Goal: Task Accomplishment & Management: Use online tool/utility

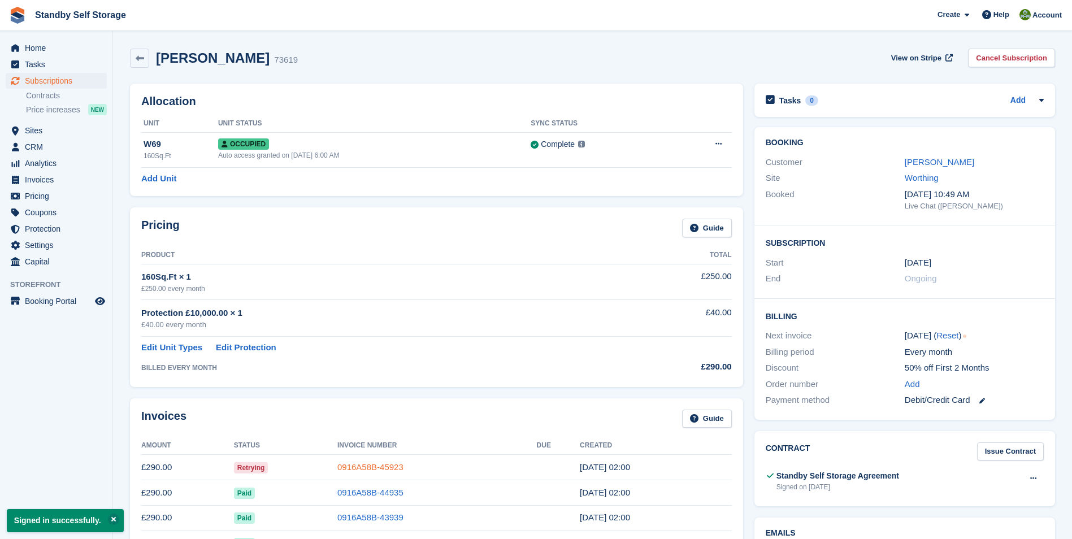
click at [379, 463] on link "0916A58B-45923" at bounding box center [370, 467] width 66 height 10
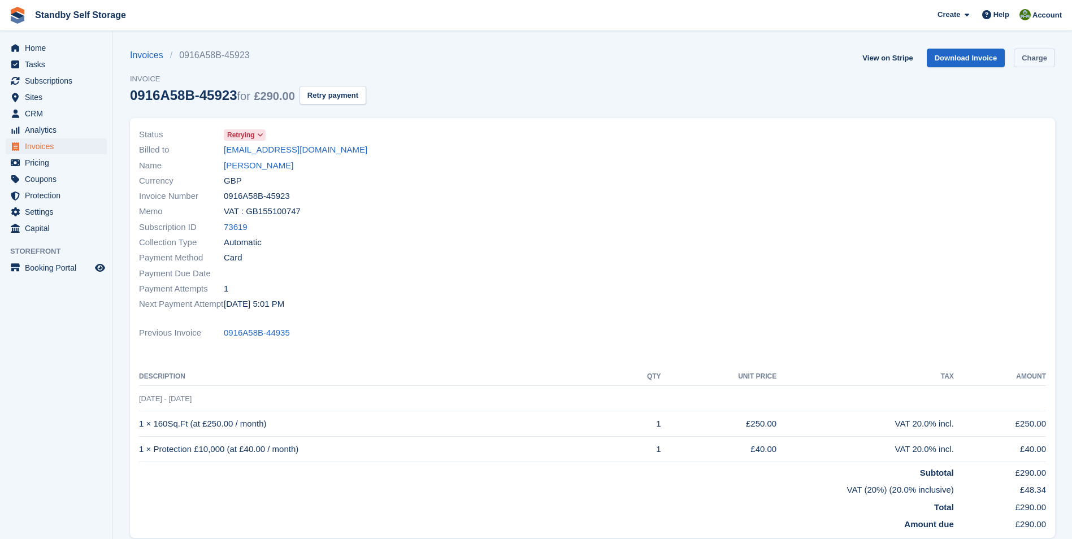
click at [1046, 59] on link "Charge" at bounding box center [1034, 58] width 41 height 19
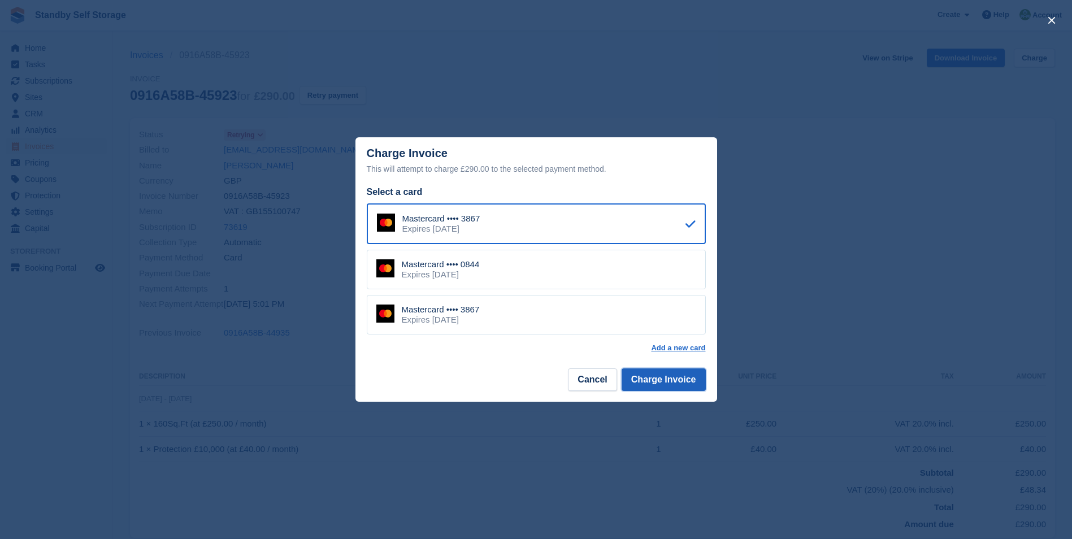
click at [650, 374] on button "Charge Invoice" at bounding box center [664, 379] width 84 height 23
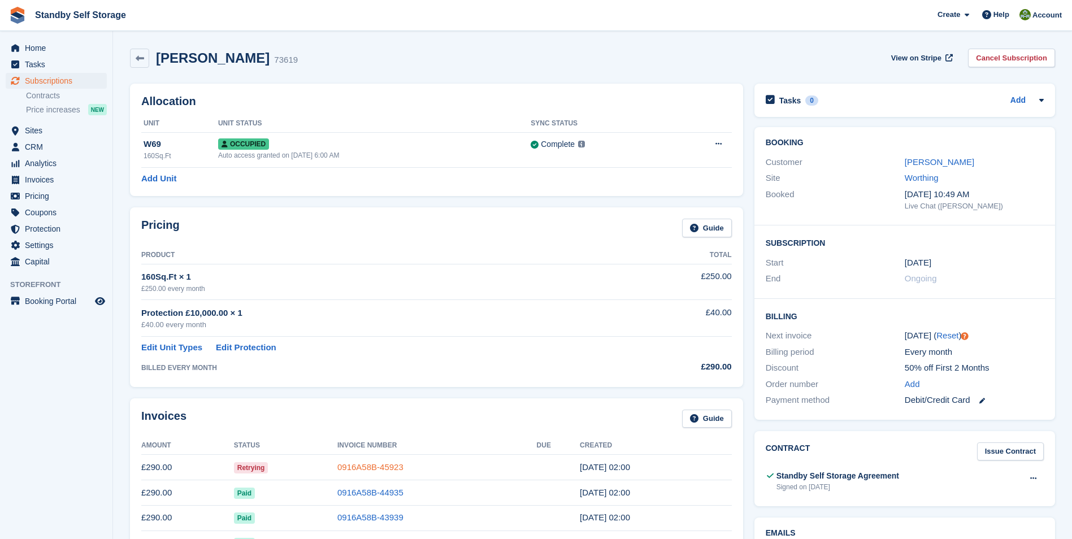
click at [371, 464] on link "0916A58B-45923" at bounding box center [370, 467] width 66 height 10
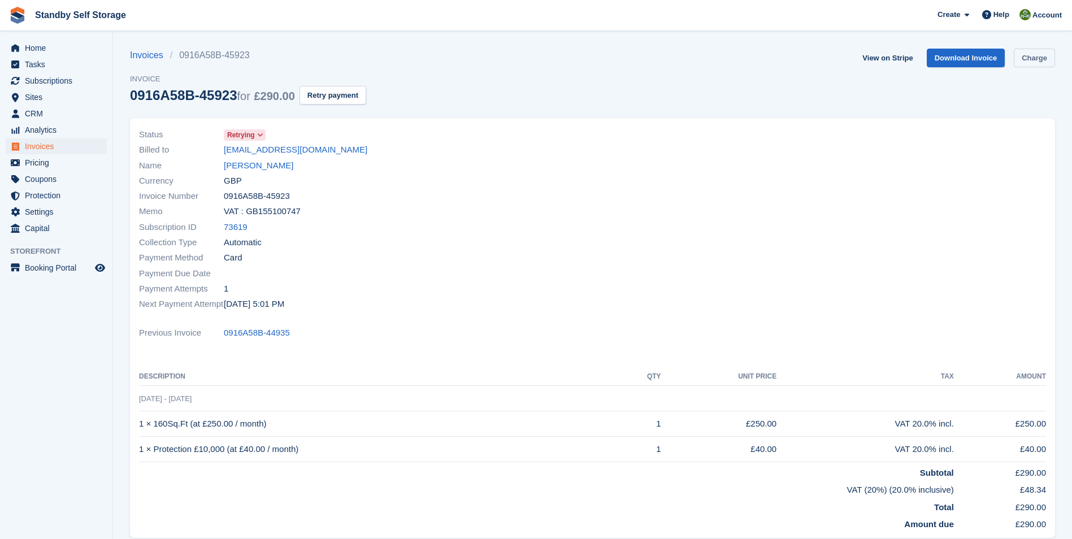
click at [1033, 58] on link "Charge" at bounding box center [1034, 58] width 41 height 19
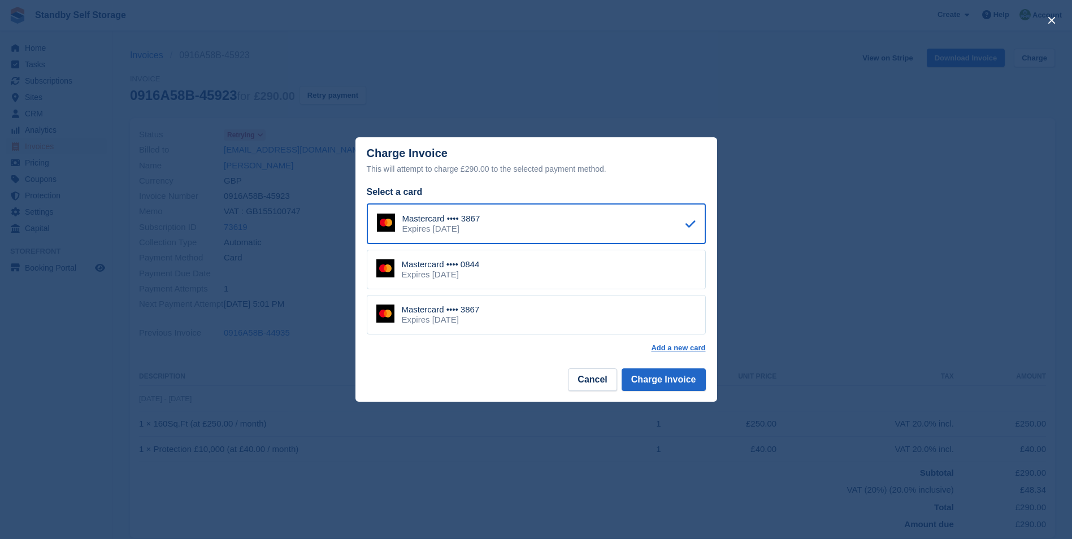
click at [423, 277] on div "Expires May 2030" at bounding box center [441, 275] width 78 height 10
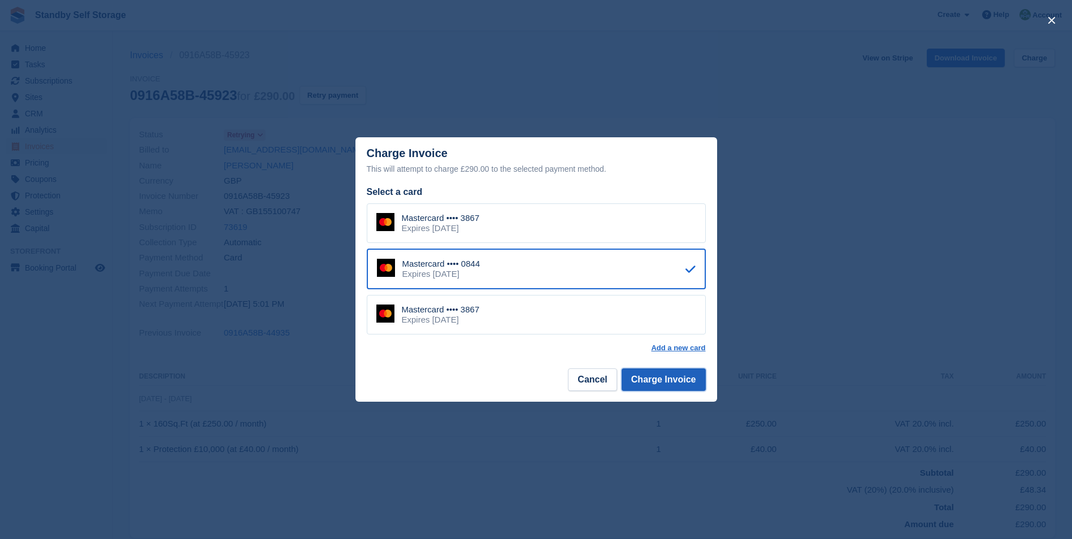
click at [654, 383] on button "Charge Invoice" at bounding box center [664, 379] width 84 height 23
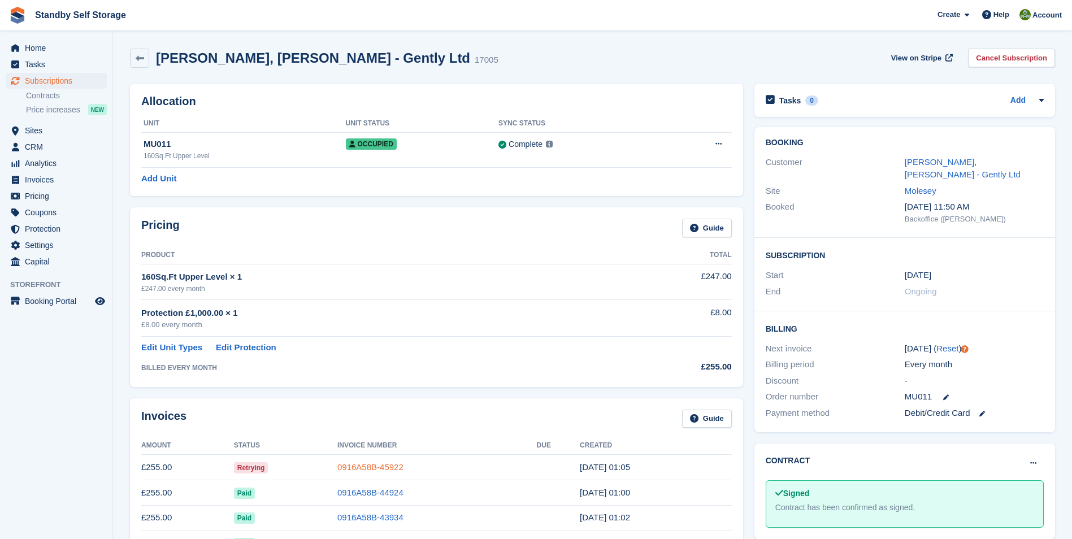
click at [363, 469] on link "0916A58B-45922" at bounding box center [370, 467] width 66 height 10
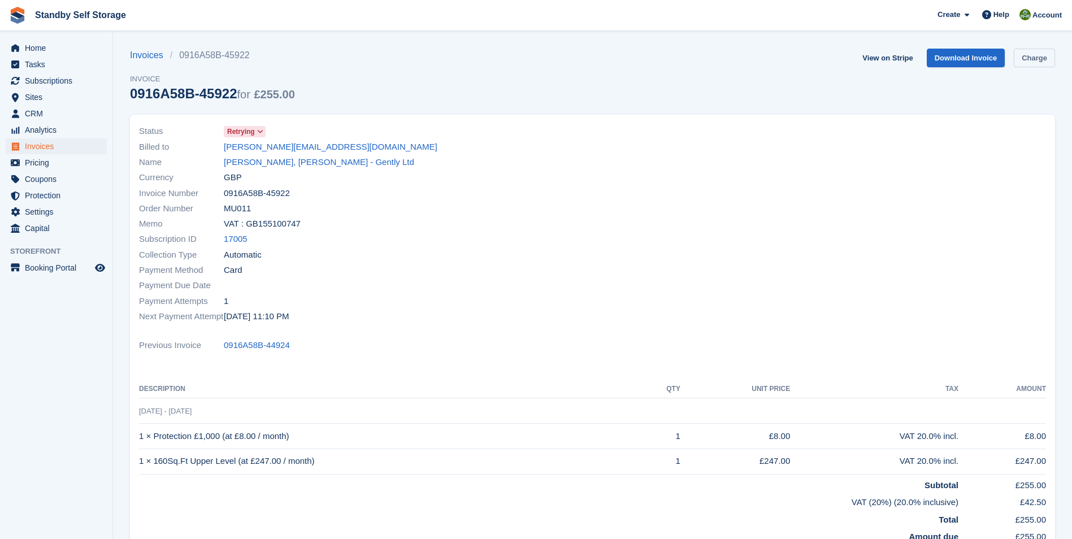
click at [1033, 62] on link "Charge" at bounding box center [1034, 58] width 41 height 19
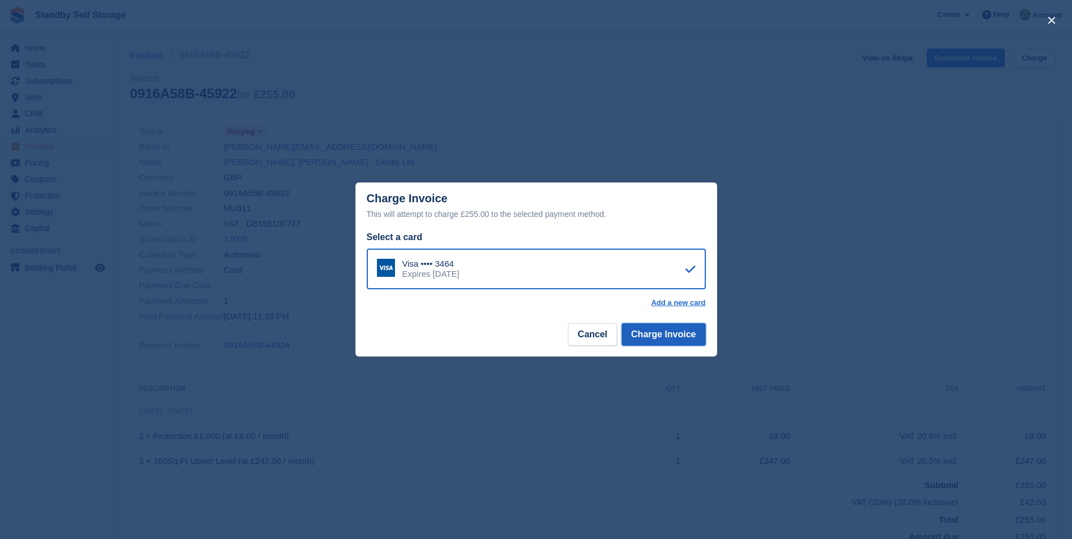
click at [664, 337] on button "Charge Invoice" at bounding box center [664, 334] width 84 height 23
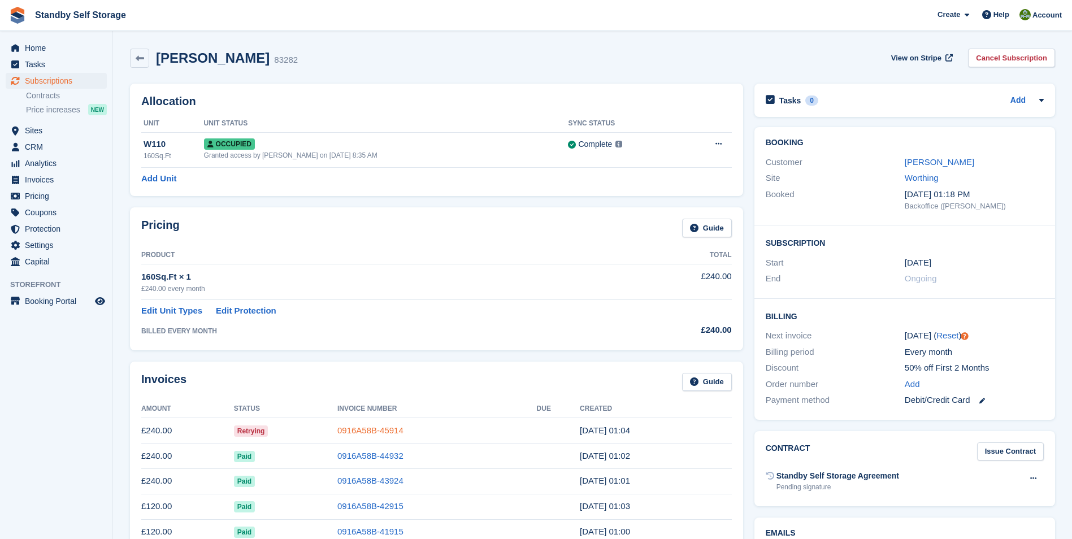
click at [381, 435] on link "0916A58B-45914" at bounding box center [370, 431] width 66 height 10
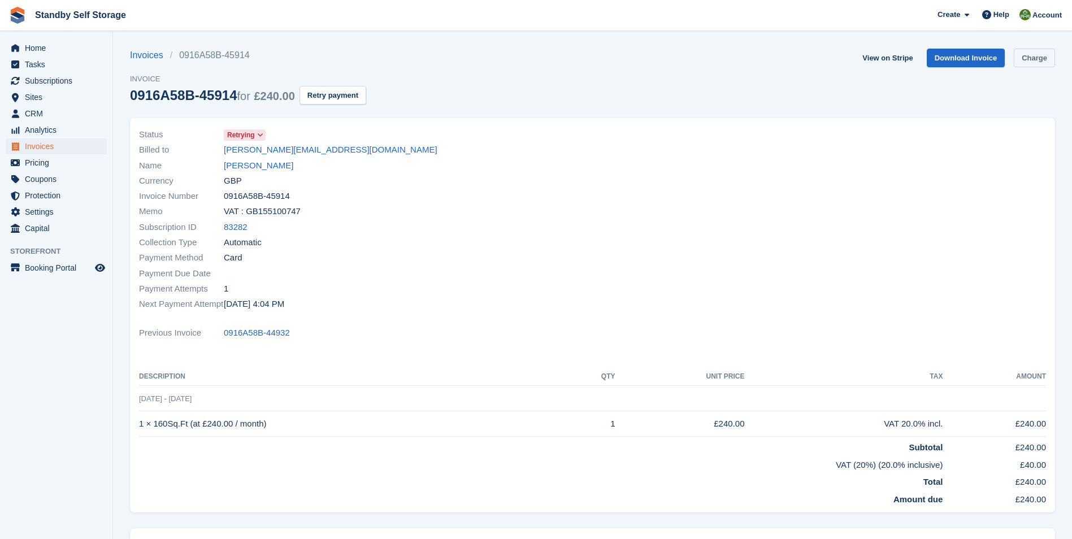
click at [1034, 59] on link "Charge" at bounding box center [1034, 58] width 41 height 19
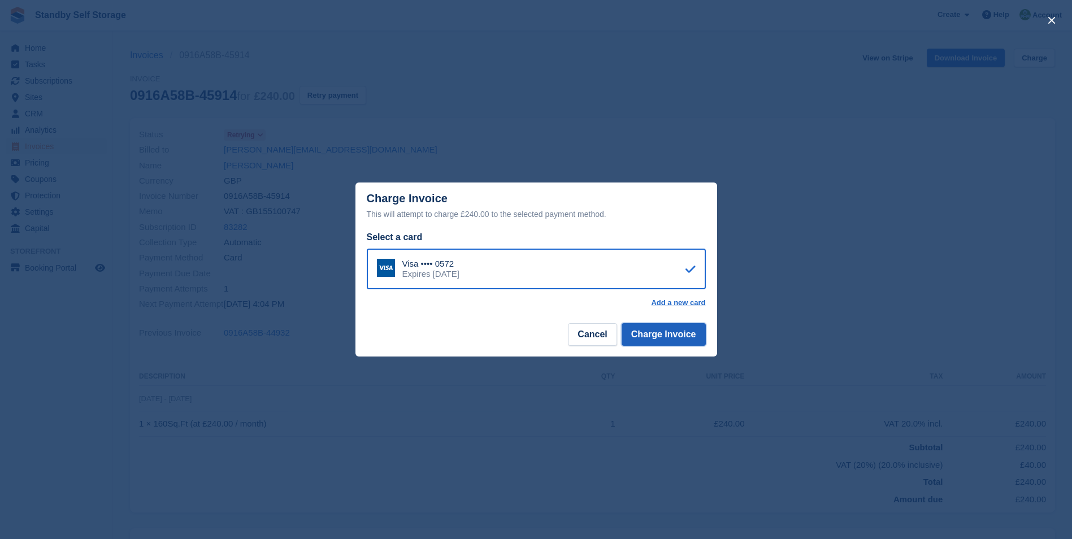
click at [631, 337] on button "Charge Invoice" at bounding box center [664, 334] width 84 height 23
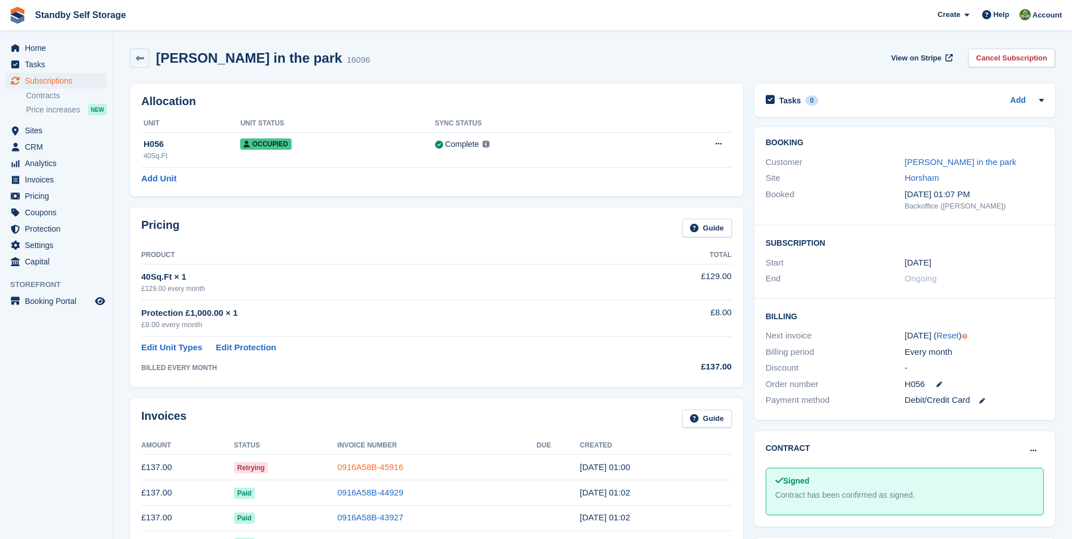
click at [350, 471] on link "0916A58B-45916" at bounding box center [370, 467] width 66 height 10
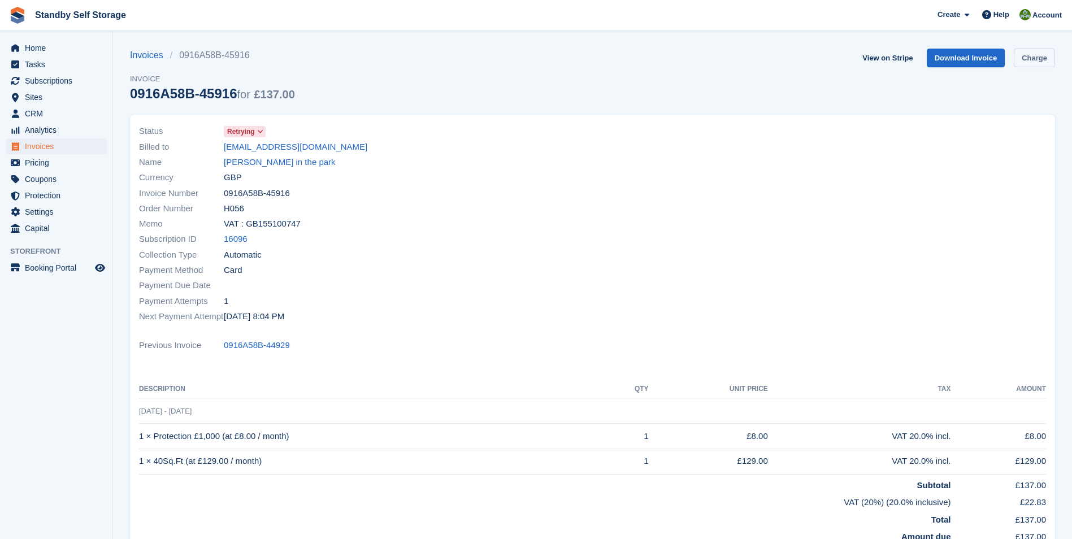
click at [1034, 59] on link "Charge" at bounding box center [1034, 58] width 41 height 19
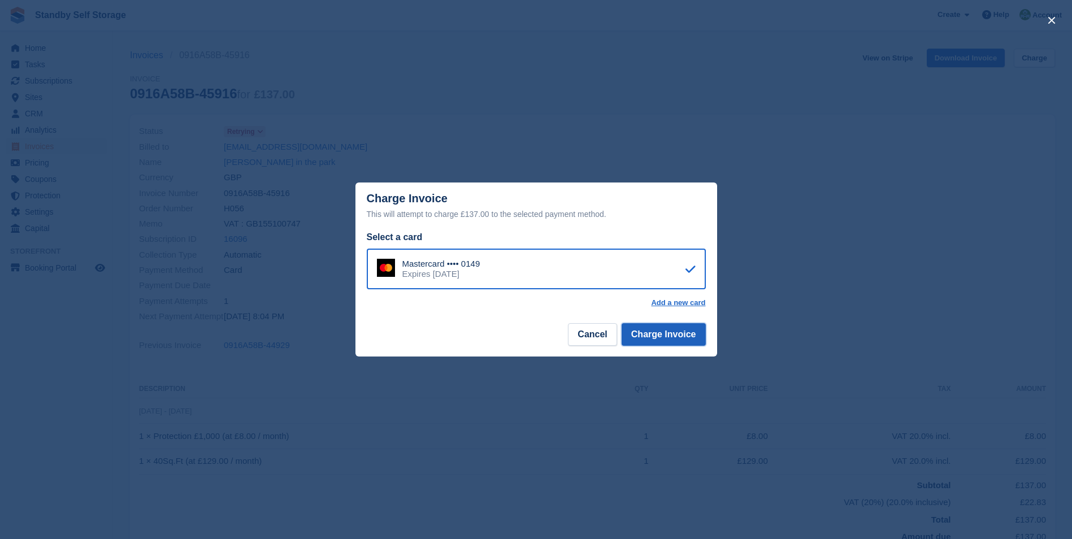
click at [642, 331] on button "Charge Invoice" at bounding box center [664, 334] width 84 height 23
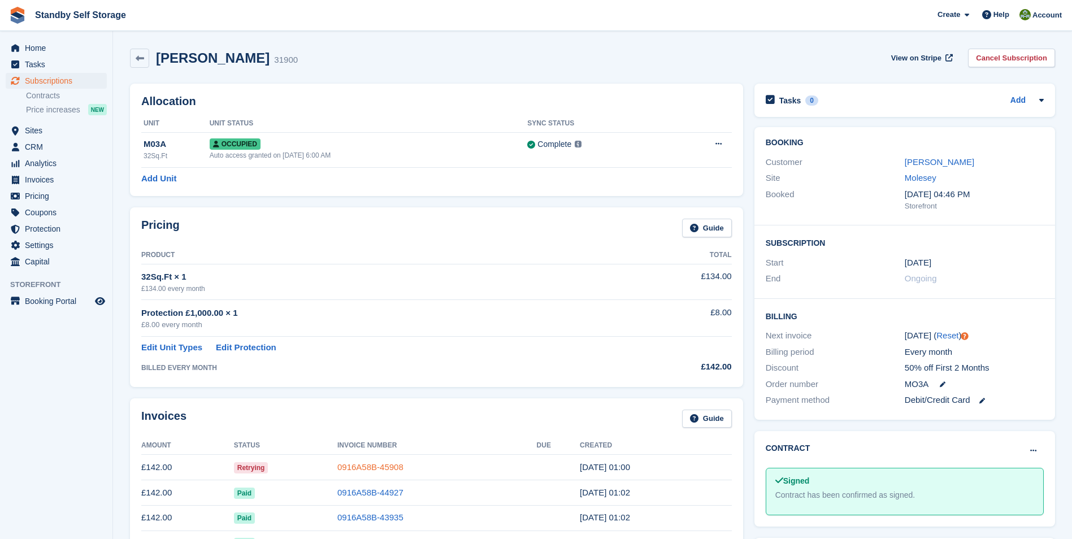
click at [350, 471] on link "0916A58B-45908" at bounding box center [370, 467] width 66 height 10
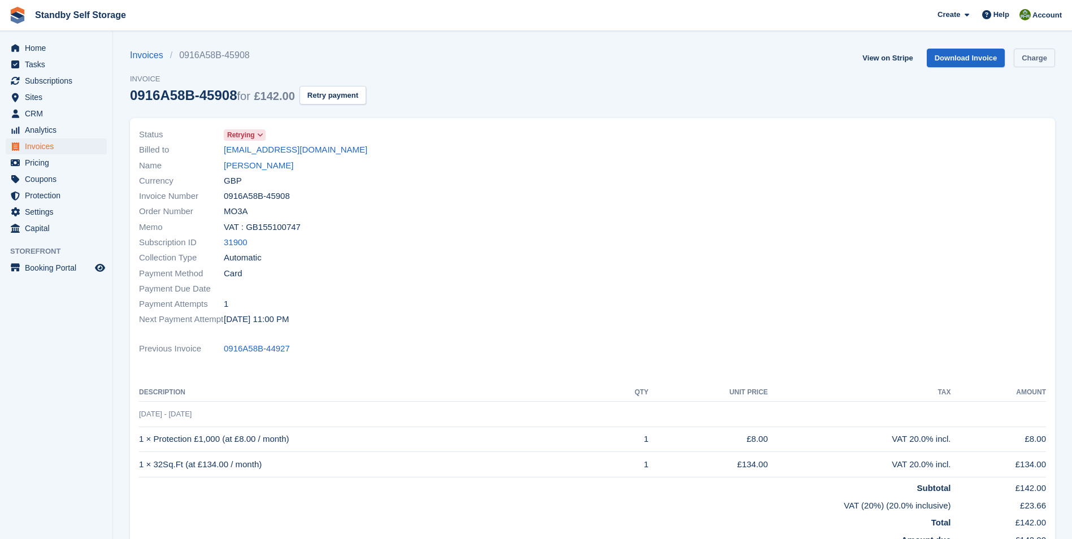
click at [1033, 62] on link "Charge" at bounding box center [1034, 58] width 41 height 19
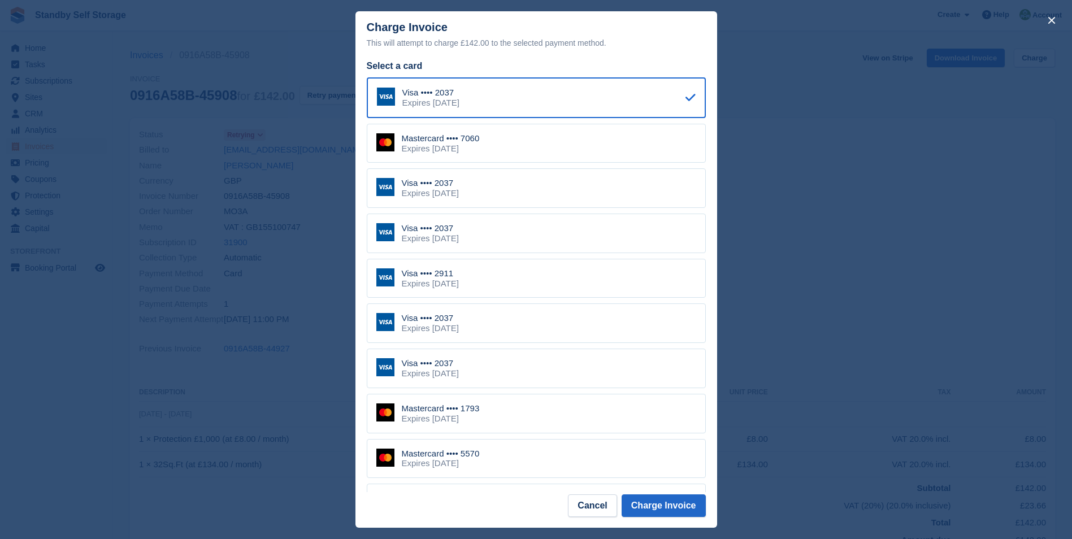
click at [454, 188] on div "Visa •••• 2037" at bounding box center [430, 183] width 57 height 10
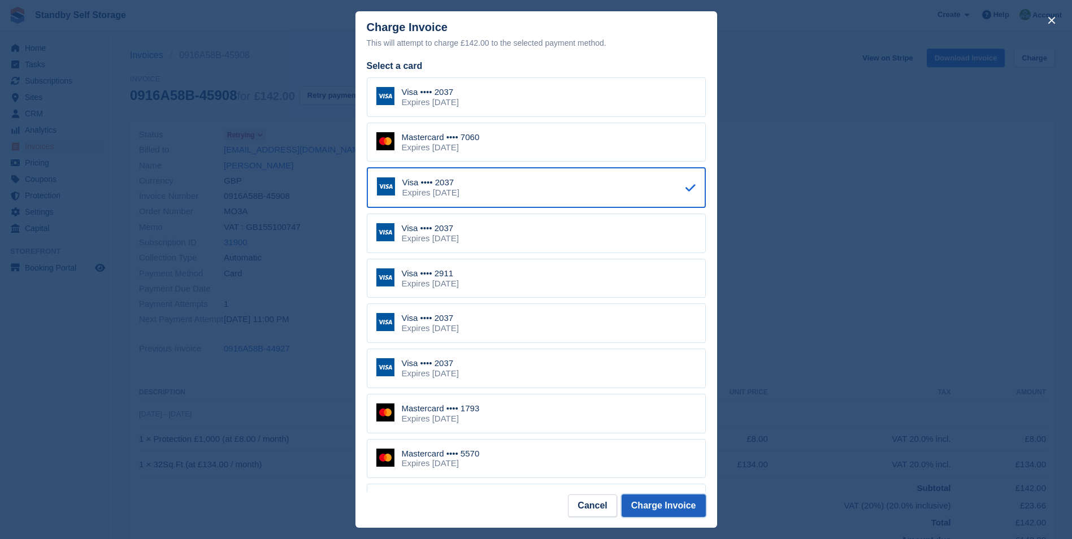
click at [663, 505] on button "Charge Invoice" at bounding box center [664, 506] width 84 height 23
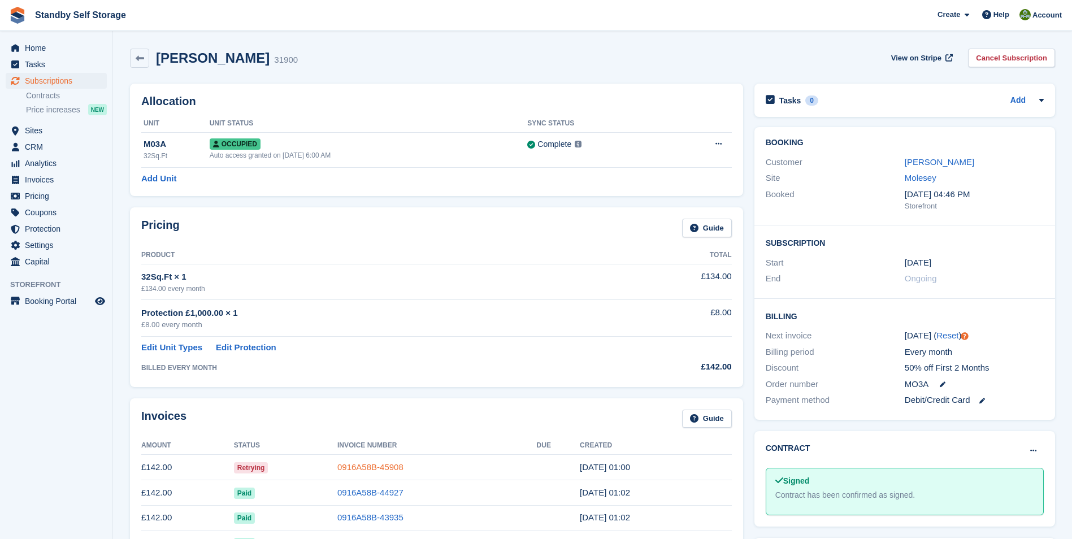
click at [358, 466] on link "0916A58B-45908" at bounding box center [370, 467] width 66 height 10
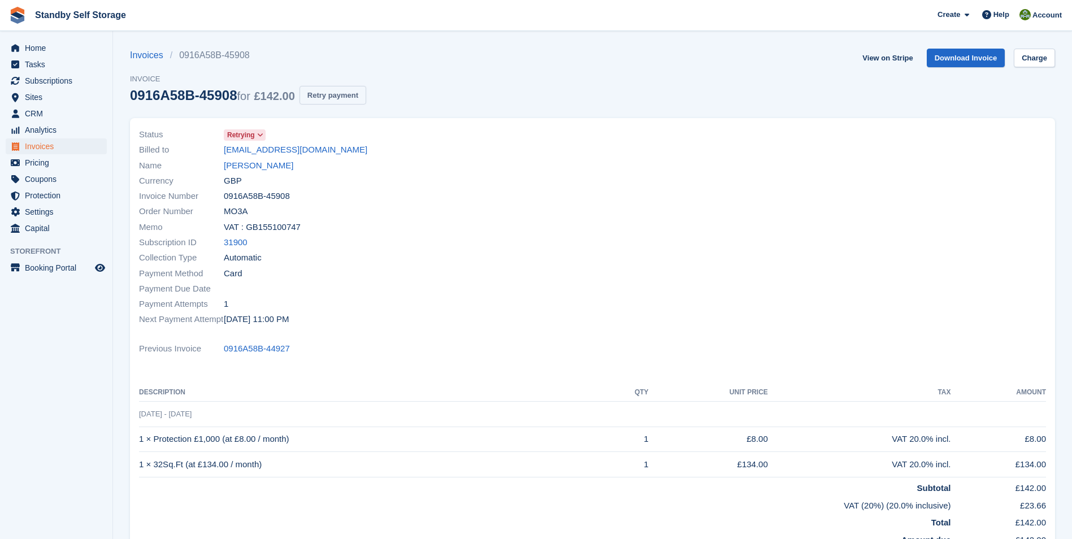
click at [324, 98] on button "Retry payment" at bounding box center [333, 95] width 67 height 19
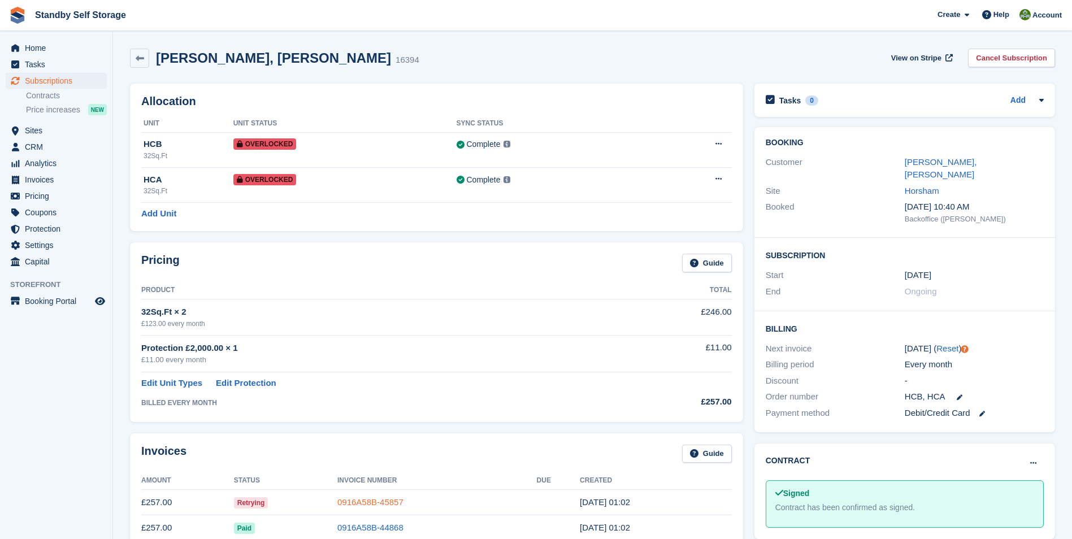
click at [365, 498] on link "0916A58B-45857" at bounding box center [370, 502] width 66 height 10
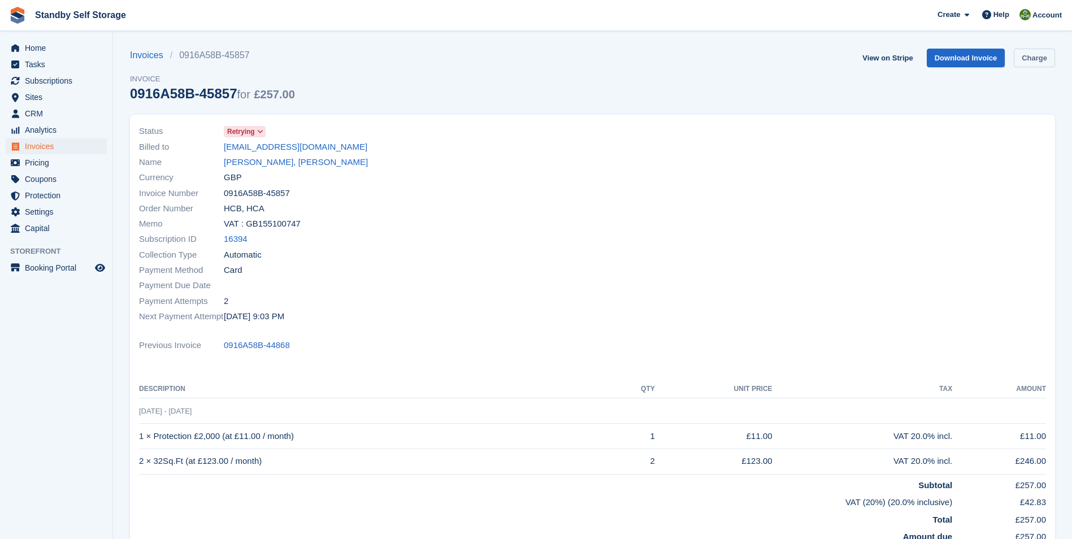
click at [1041, 54] on link "Charge" at bounding box center [1034, 58] width 41 height 19
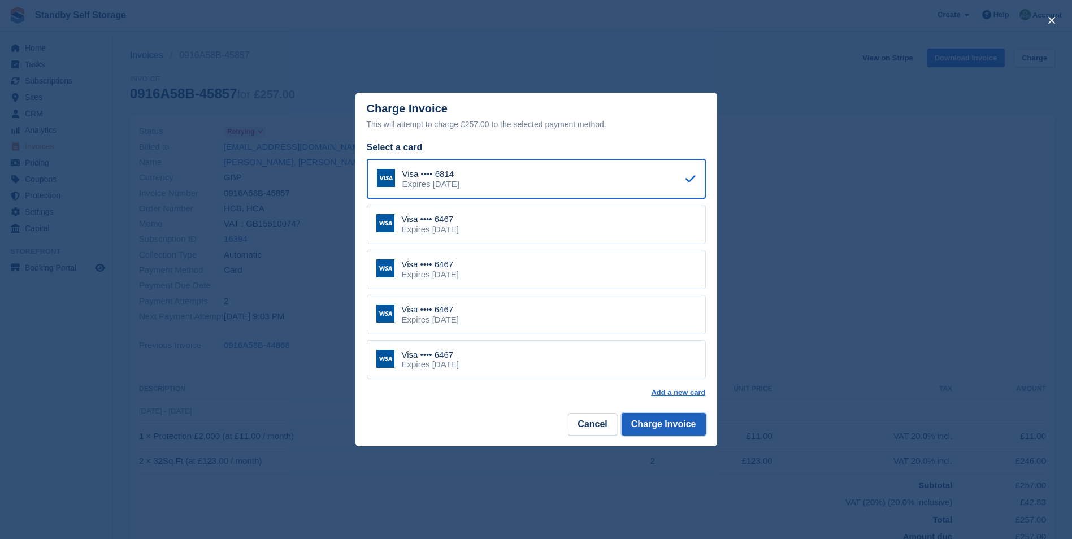
click at [648, 424] on button "Charge Invoice" at bounding box center [664, 424] width 84 height 23
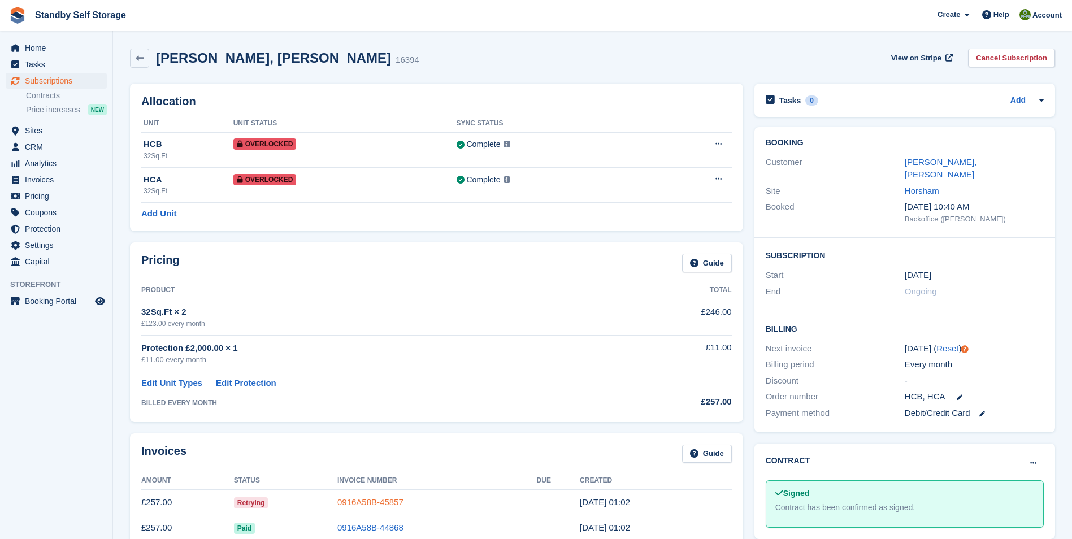
click at [368, 497] on link "0916A58B-45857" at bounding box center [370, 502] width 66 height 10
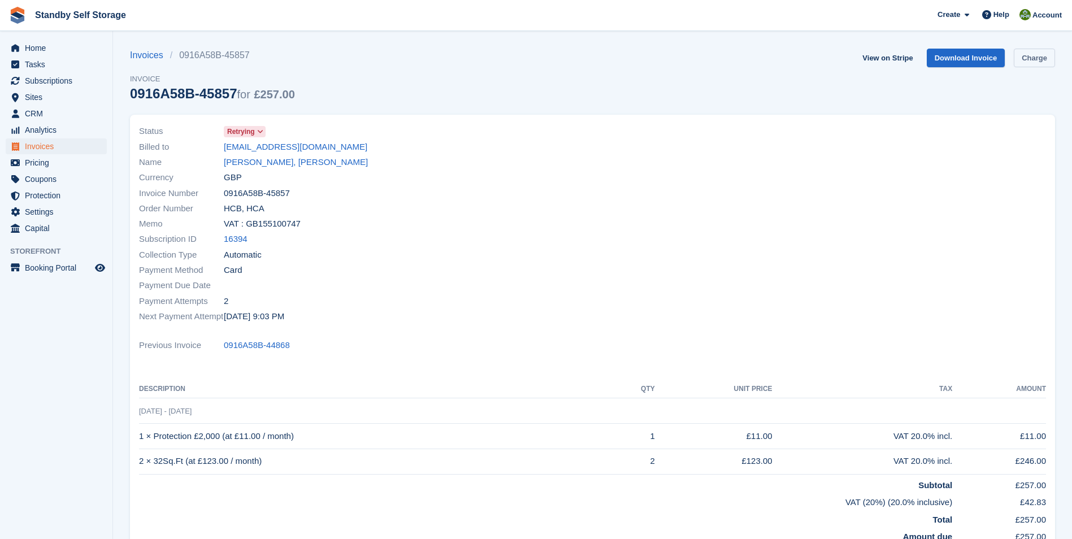
click at [1031, 58] on link "Charge" at bounding box center [1034, 58] width 41 height 19
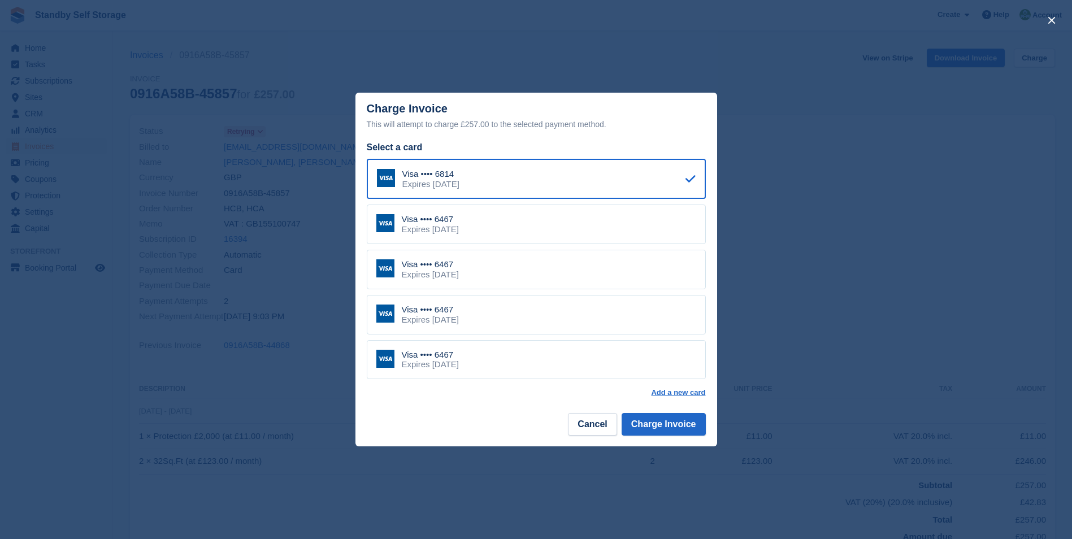
click at [436, 268] on div "Visa •••• 6467" at bounding box center [430, 264] width 57 height 10
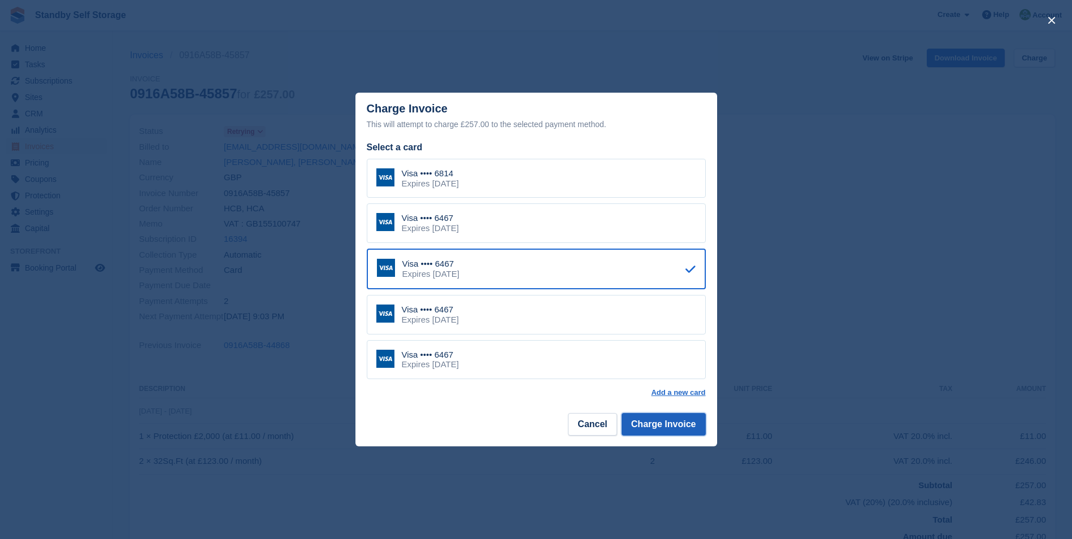
click at [656, 423] on button "Charge Invoice" at bounding box center [664, 424] width 84 height 23
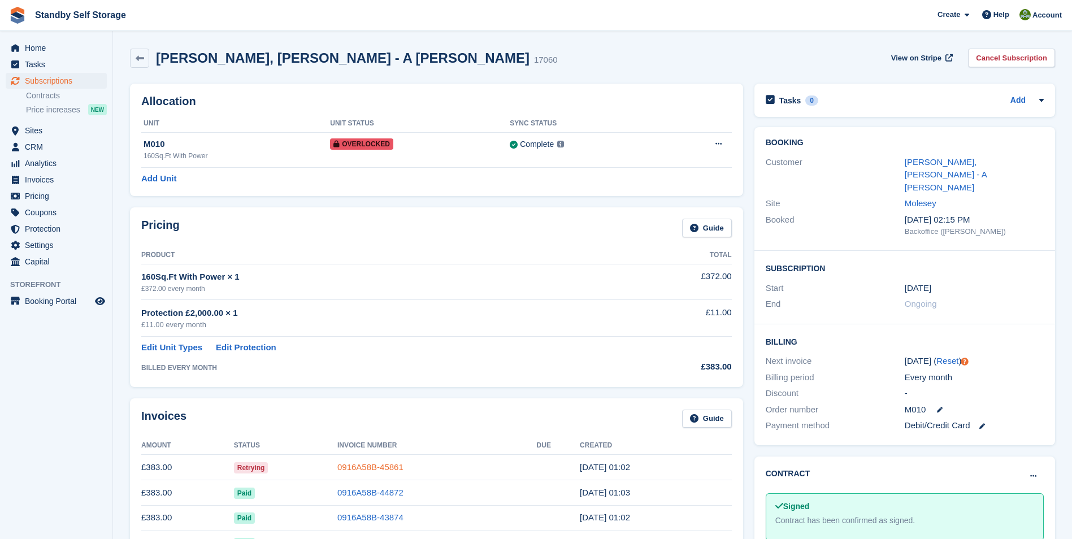
click at [363, 470] on link "0916A58B-45861" at bounding box center [370, 467] width 66 height 10
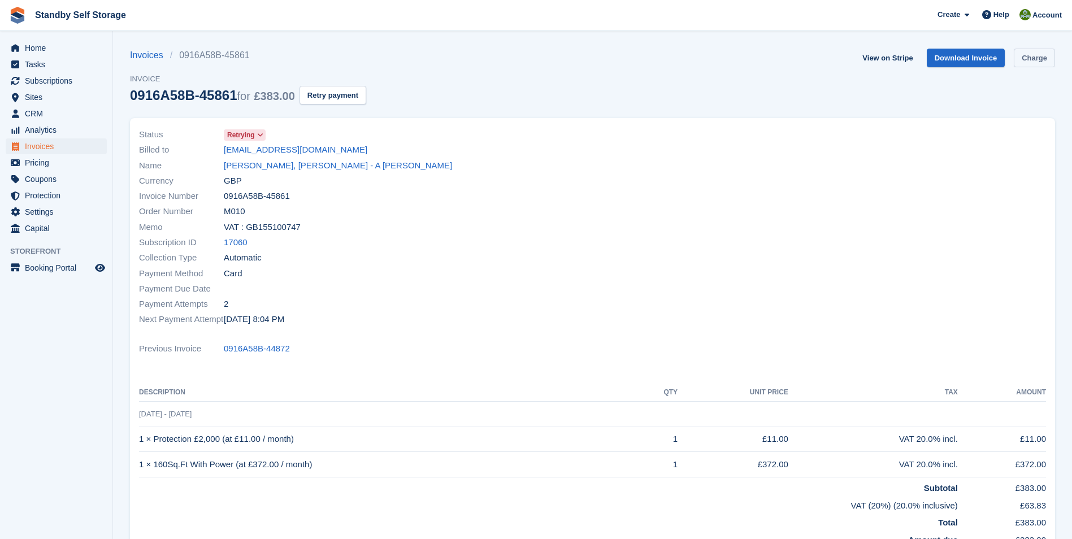
click at [1033, 57] on link "Charge" at bounding box center [1034, 58] width 41 height 19
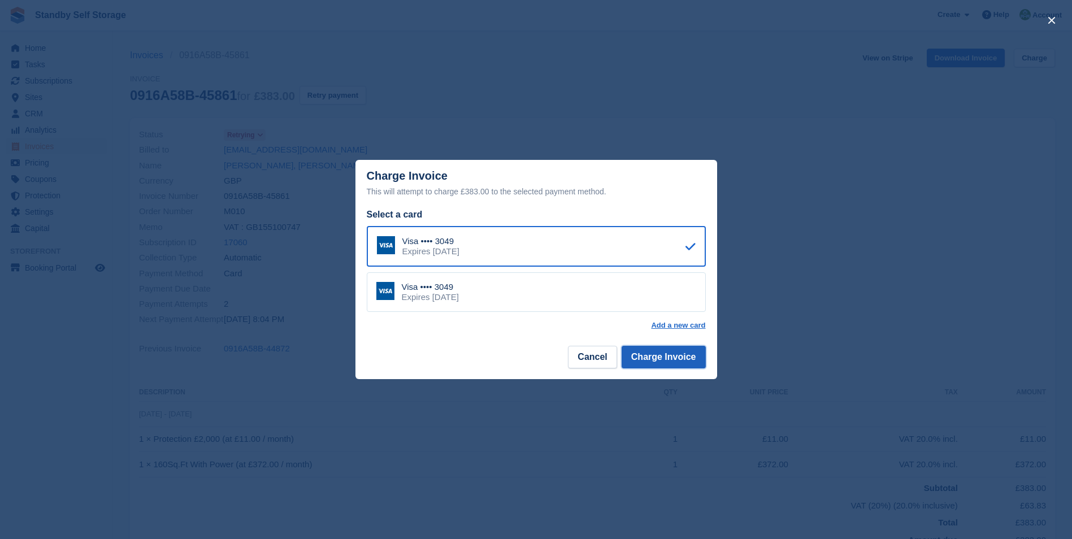
click at [653, 357] on button "Charge Invoice" at bounding box center [664, 357] width 84 height 23
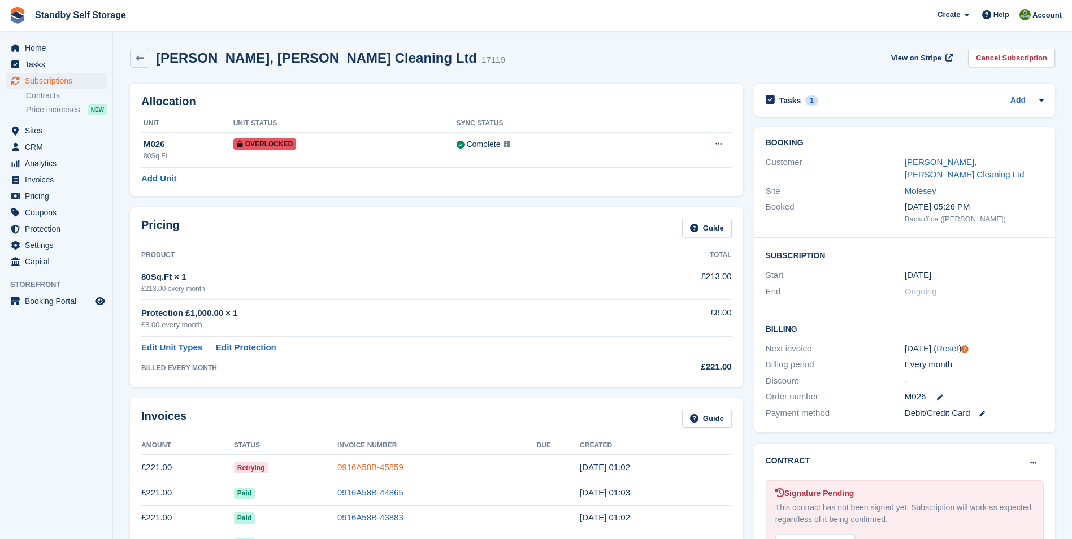
click at [370, 466] on link "0916A58B-45859" at bounding box center [370, 467] width 66 height 10
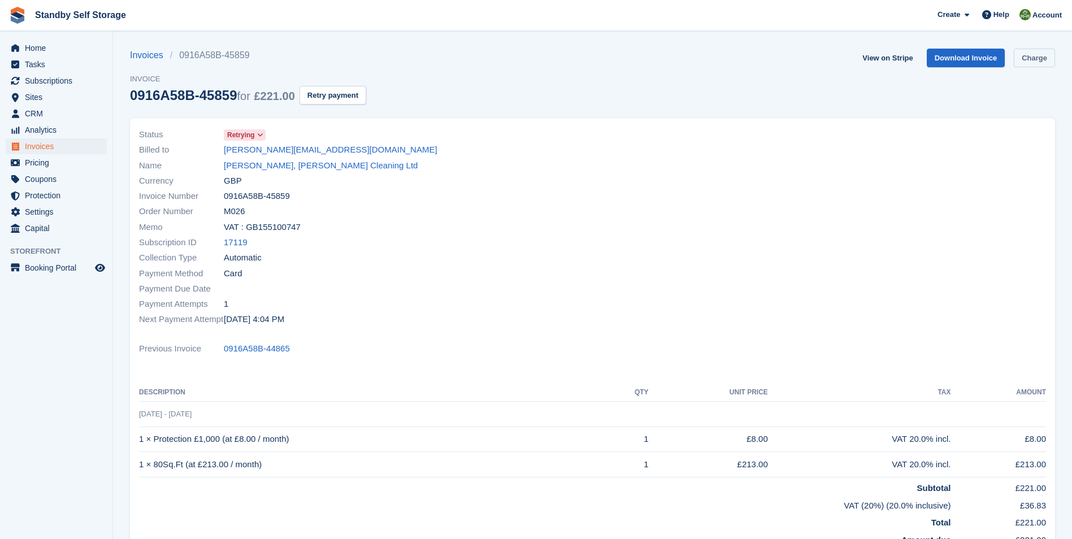
click at [1039, 55] on link "Charge" at bounding box center [1034, 58] width 41 height 19
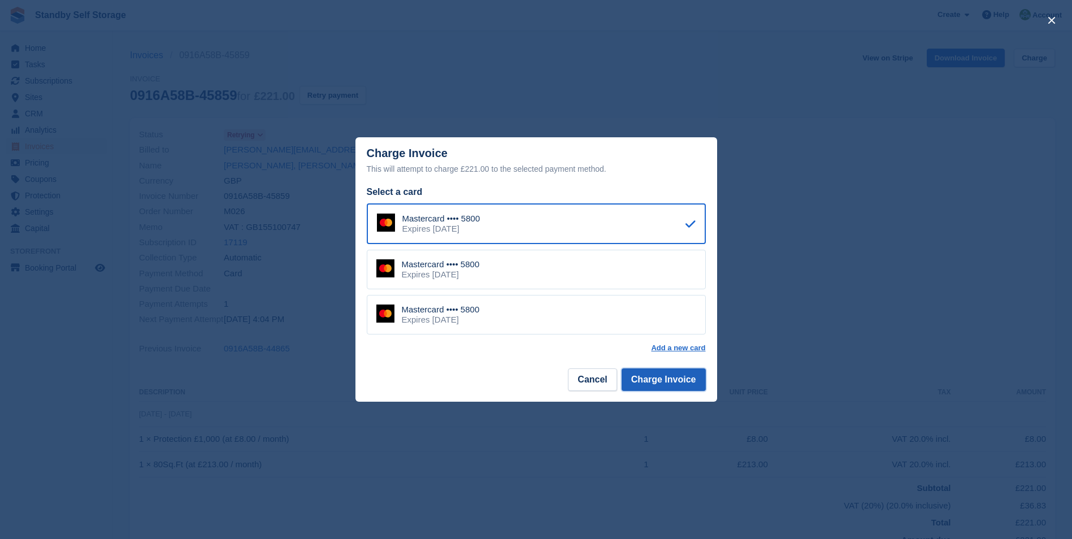
click at [661, 380] on button "Charge Invoice" at bounding box center [664, 379] width 84 height 23
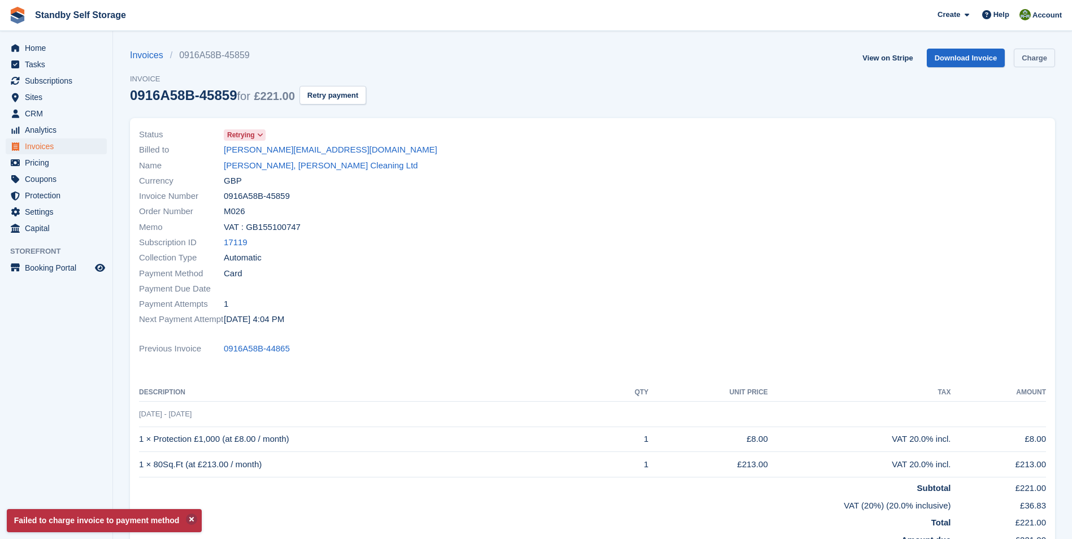
click at [1024, 58] on link "Charge" at bounding box center [1034, 58] width 41 height 19
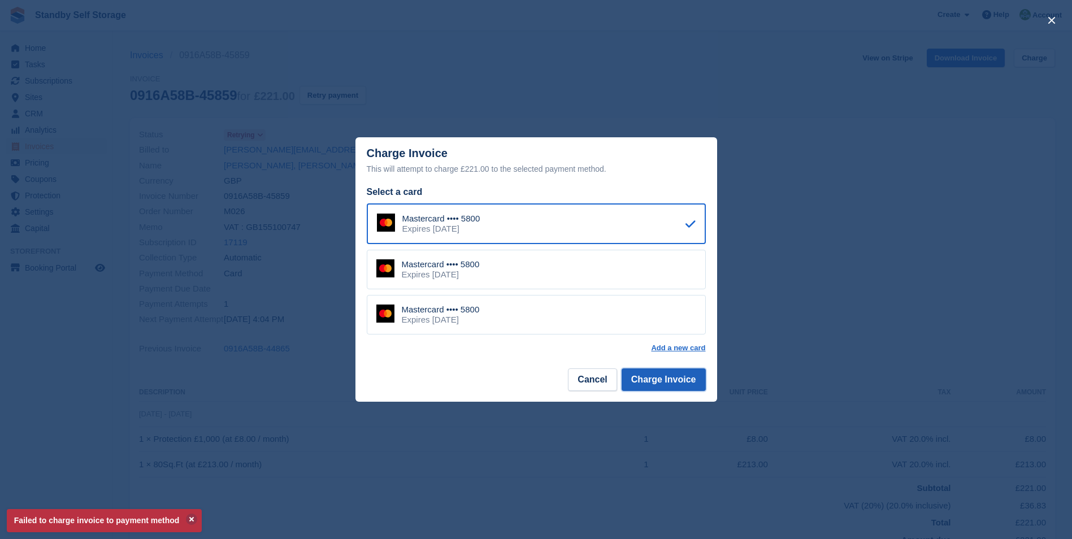
click at [659, 374] on button "Charge Invoice" at bounding box center [664, 379] width 84 height 23
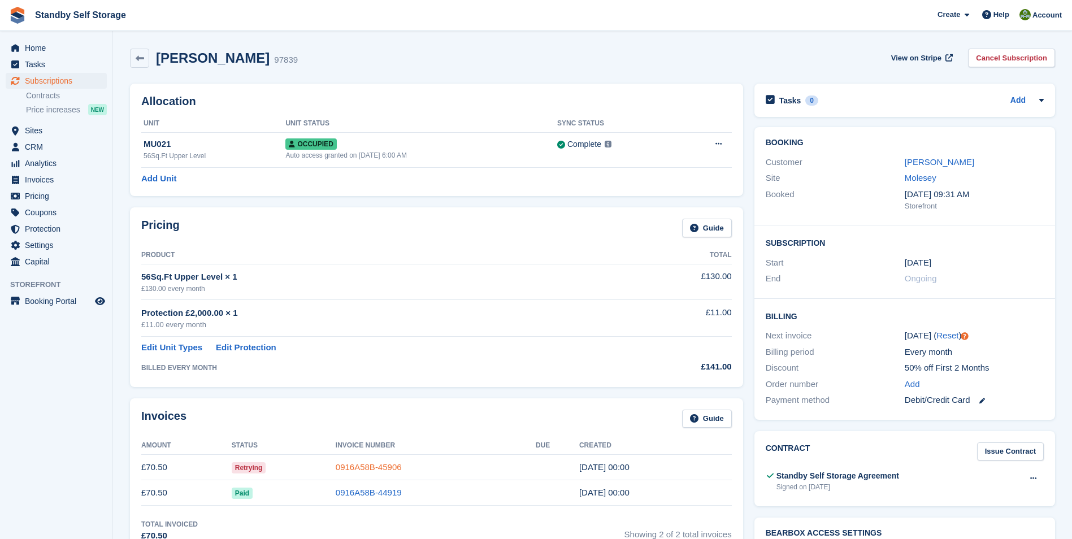
click at [369, 469] on link "0916A58B-45906" at bounding box center [369, 467] width 66 height 10
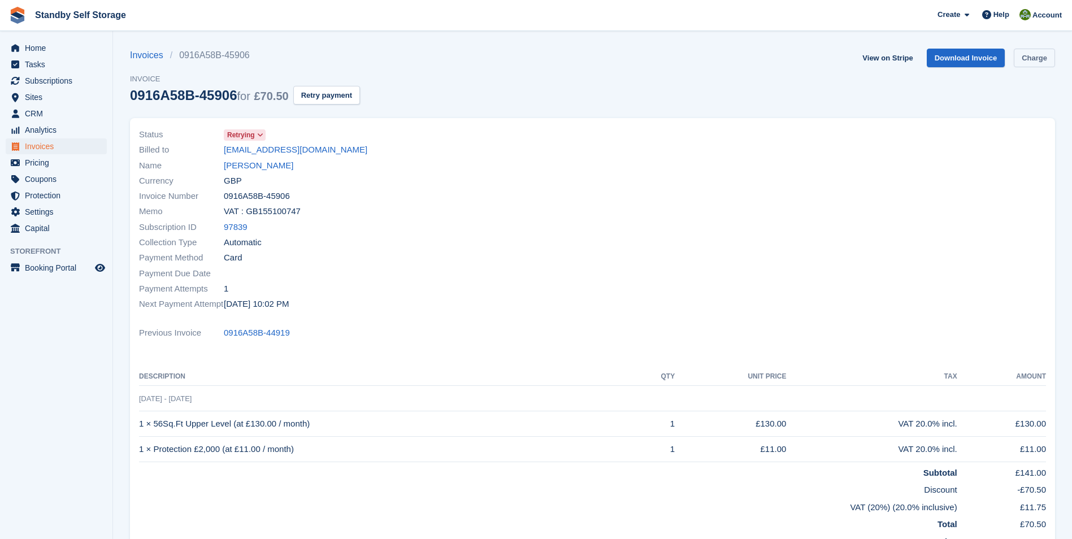
click at [1033, 57] on link "Charge" at bounding box center [1034, 58] width 41 height 19
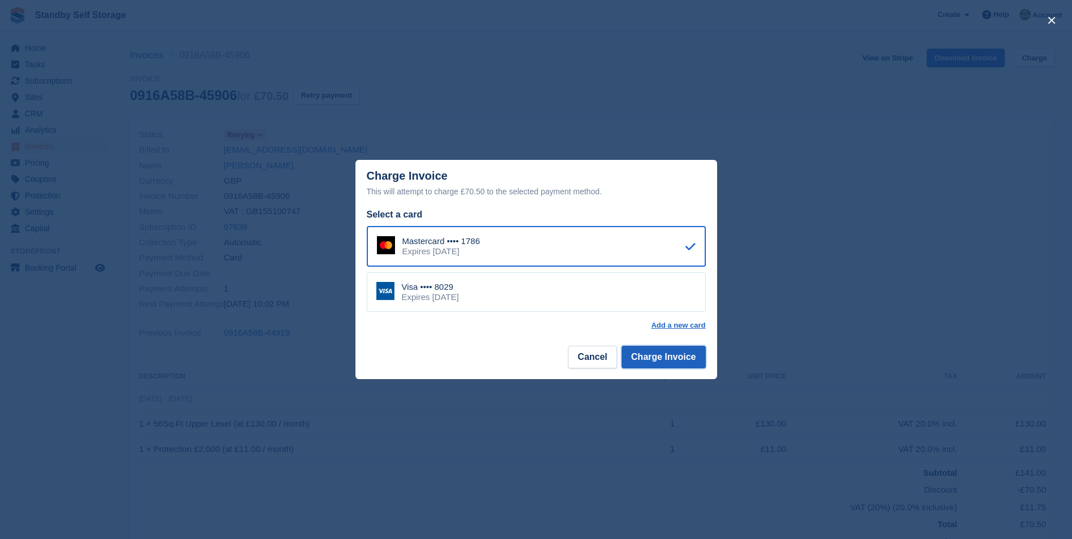
click at [653, 352] on button "Charge Invoice" at bounding box center [664, 357] width 84 height 23
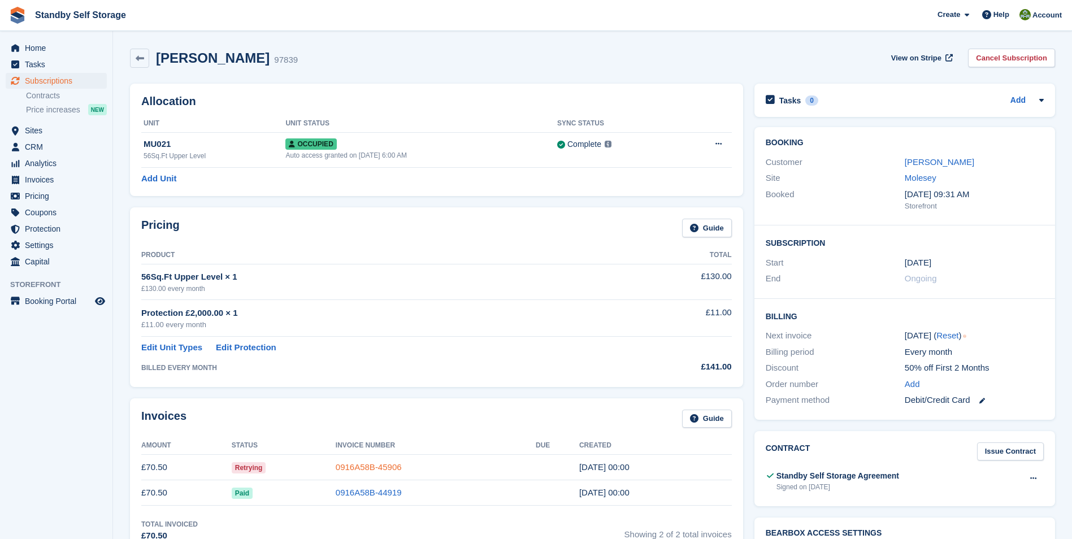
click at [383, 465] on link "0916A58B-45906" at bounding box center [369, 467] width 66 height 10
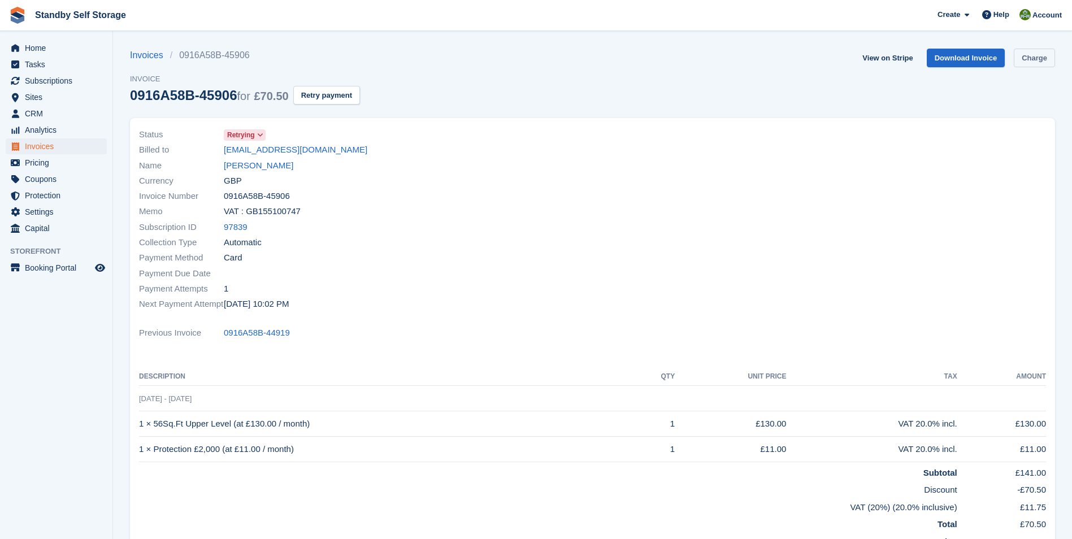
click at [1035, 62] on link "Charge" at bounding box center [1034, 58] width 41 height 19
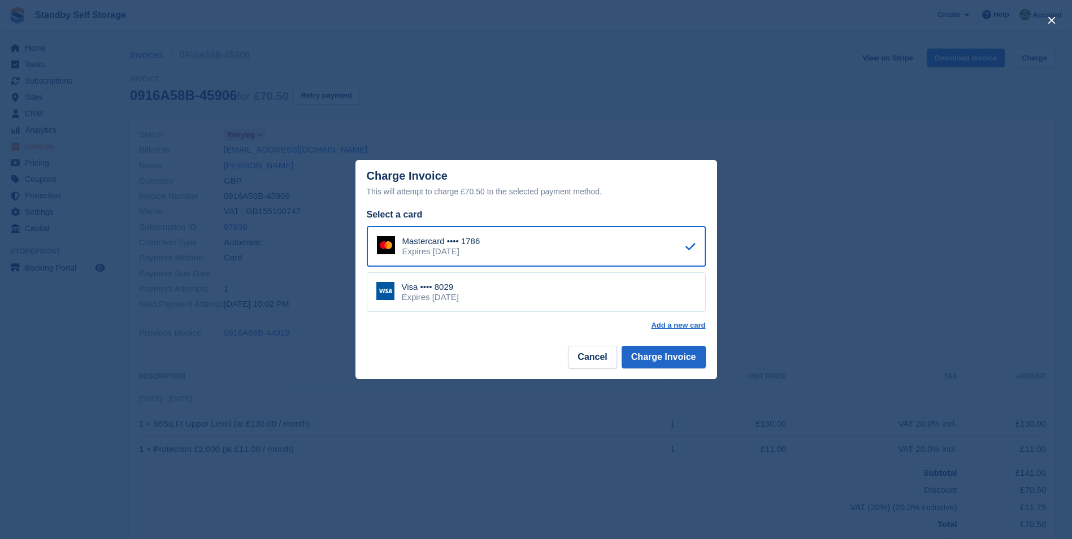
click at [514, 289] on div "Visa •••• 8029 Expires December 2031" at bounding box center [536, 292] width 339 height 40
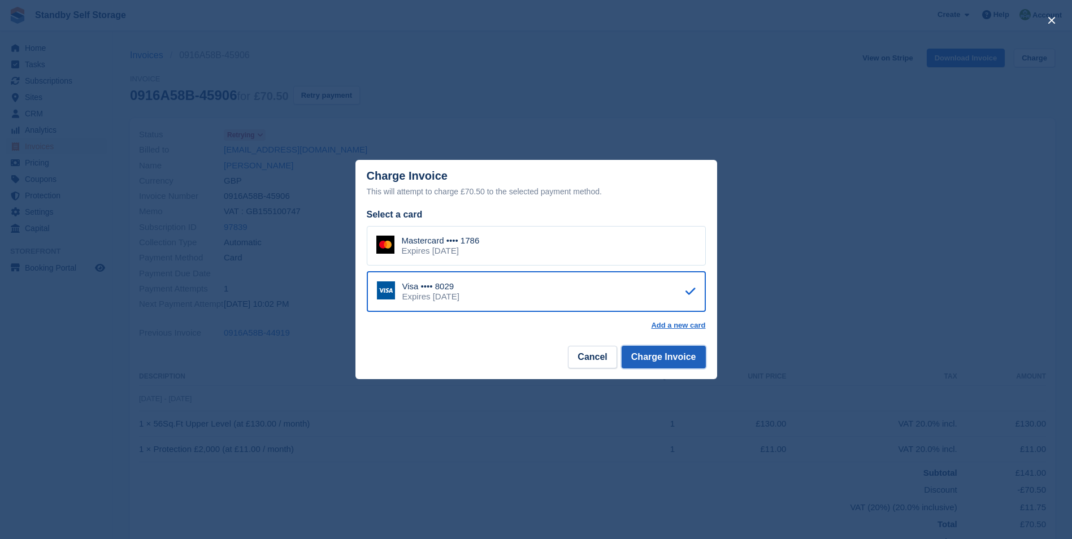
click at [662, 356] on button "Charge Invoice" at bounding box center [664, 357] width 84 height 23
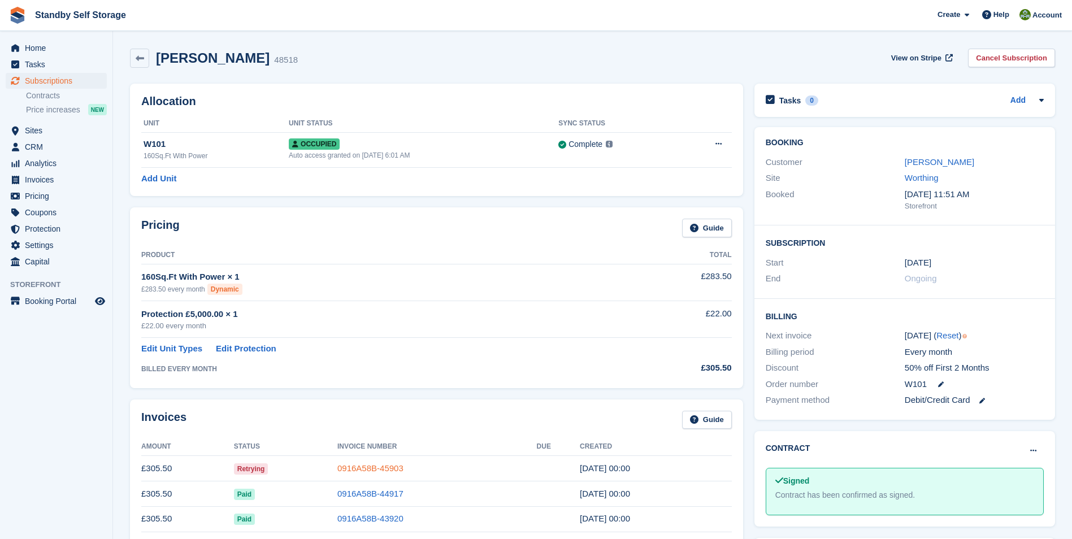
click at [358, 467] on link "0916A58B-45903" at bounding box center [370, 468] width 66 height 10
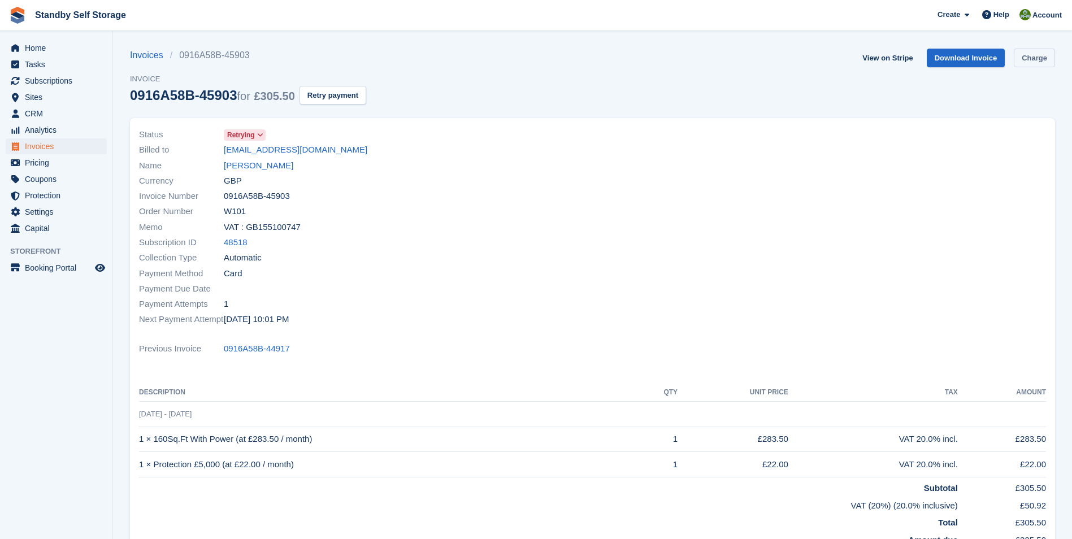
click at [1036, 58] on link "Charge" at bounding box center [1034, 58] width 41 height 19
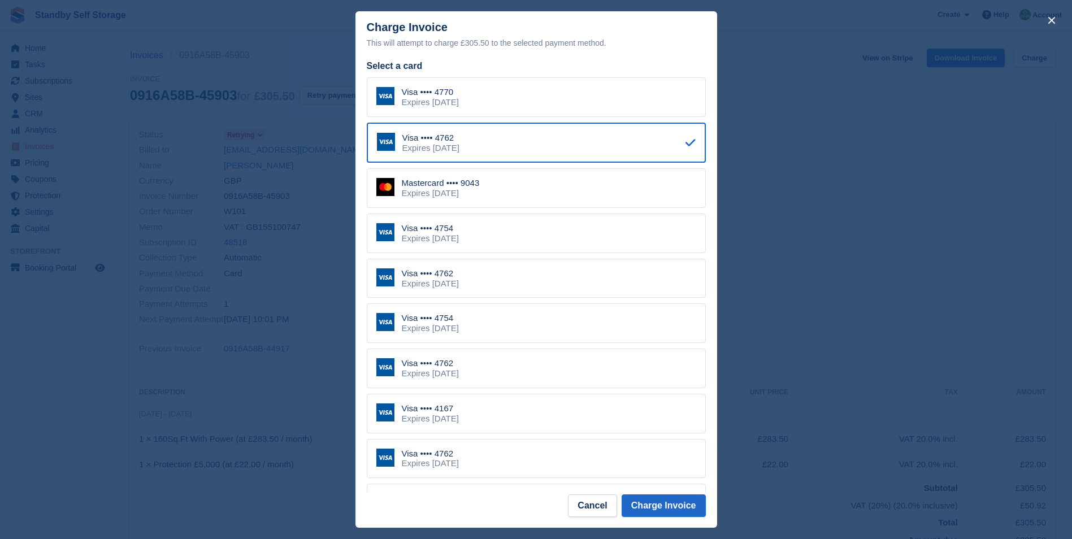
click at [446, 413] on div "Visa •••• 4167" at bounding box center [430, 409] width 57 height 10
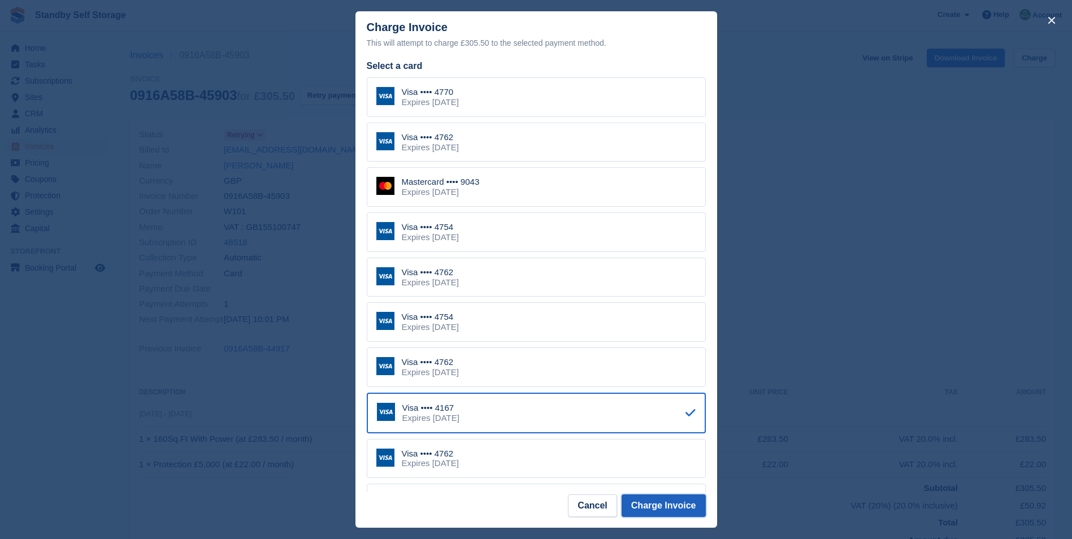
click at [660, 508] on button "Charge Invoice" at bounding box center [664, 506] width 84 height 23
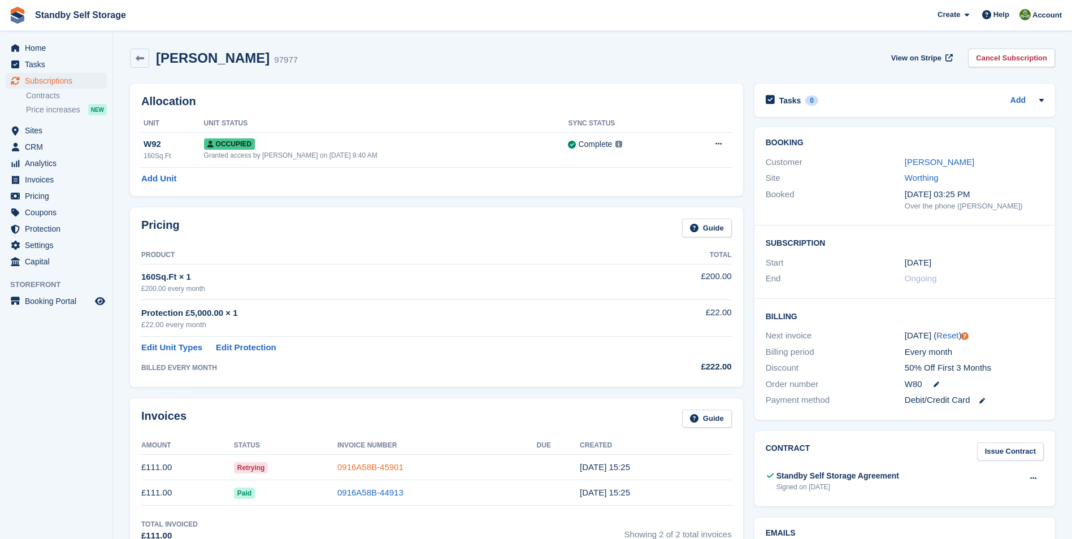
click at [363, 463] on link "0916A58B-45901" at bounding box center [370, 467] width 66 height 10
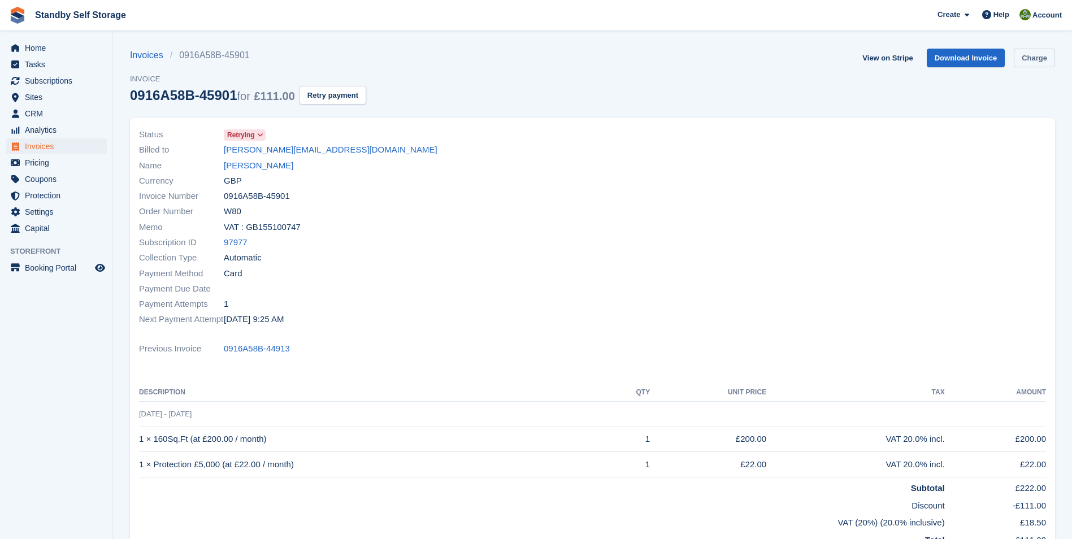
click at [1038, 55] on link "Charge" at bounding box center [1034, 58] width 41 height 19
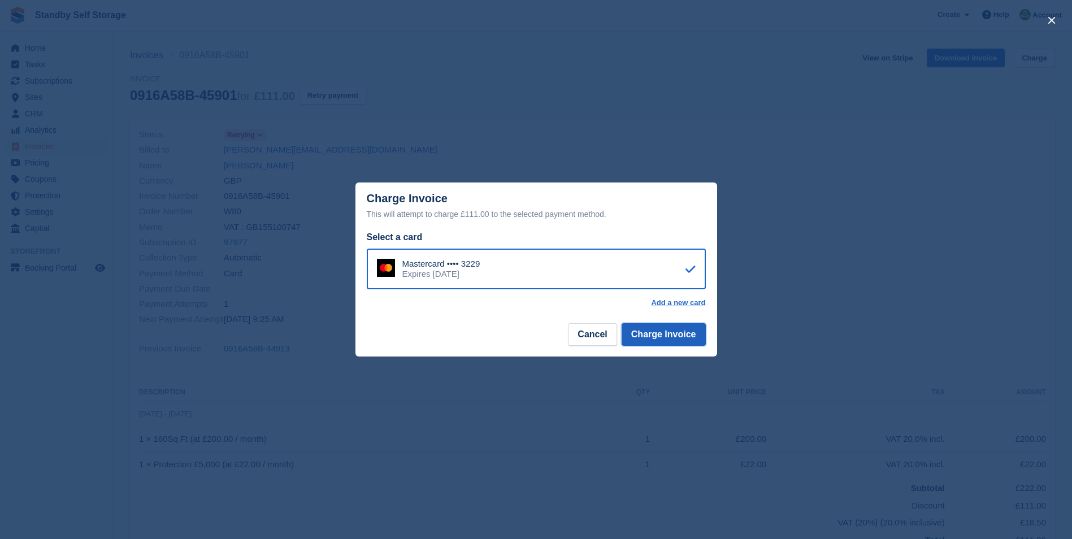
click at [646, 337] on button "Charge Invoice" at bounding box center [664, 334] width 84 height 23
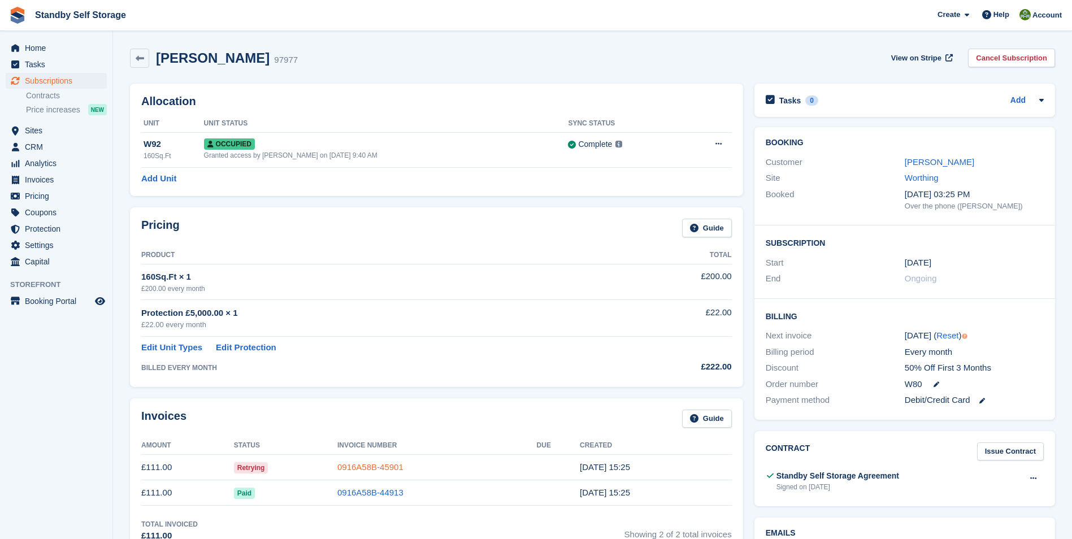
click at [363, 466] on link "0916A58B-45901" at bounding box center [370, 467] width 66 height 10
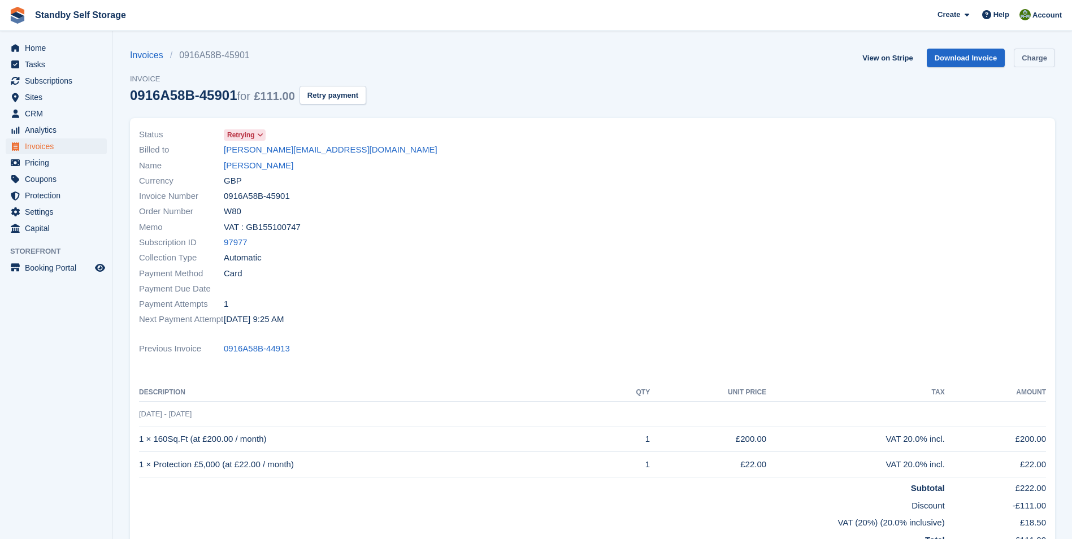
click at [1033, 62] on link "Charge" at bounding box center [1034, 58] width 41 height 19
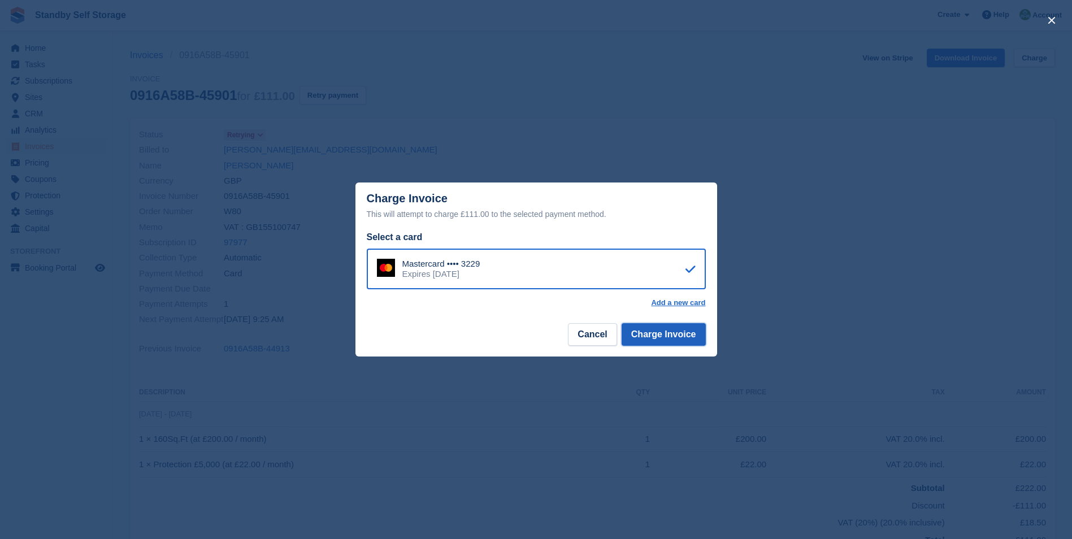
click at [648, 334] on button "Charge Invoice" at bounding box center [664, 334] width 84 height 23
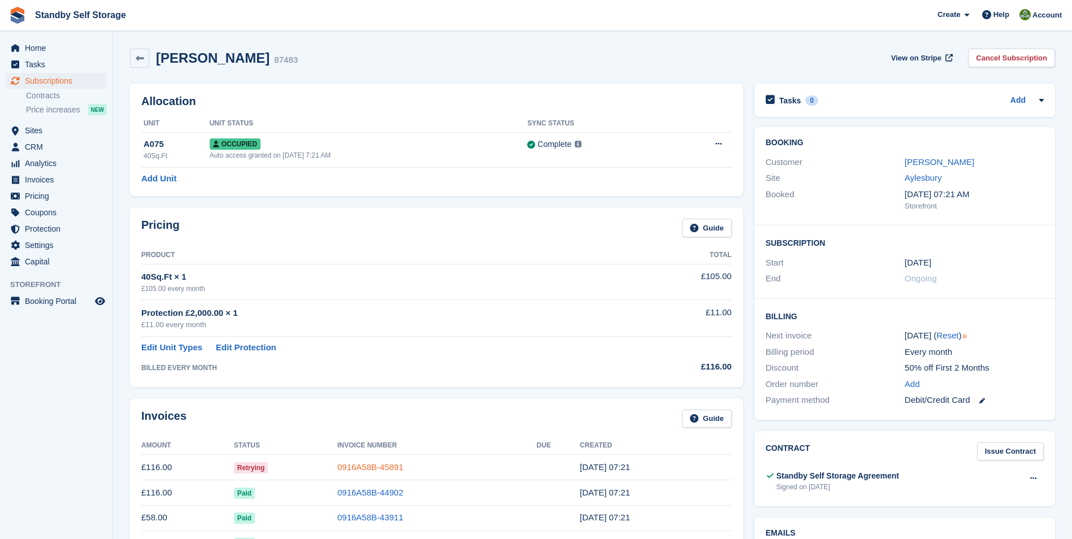
click at [361, 463] on link "0916A58B-45891" at bounding box center [370, 467] width 66 height 10
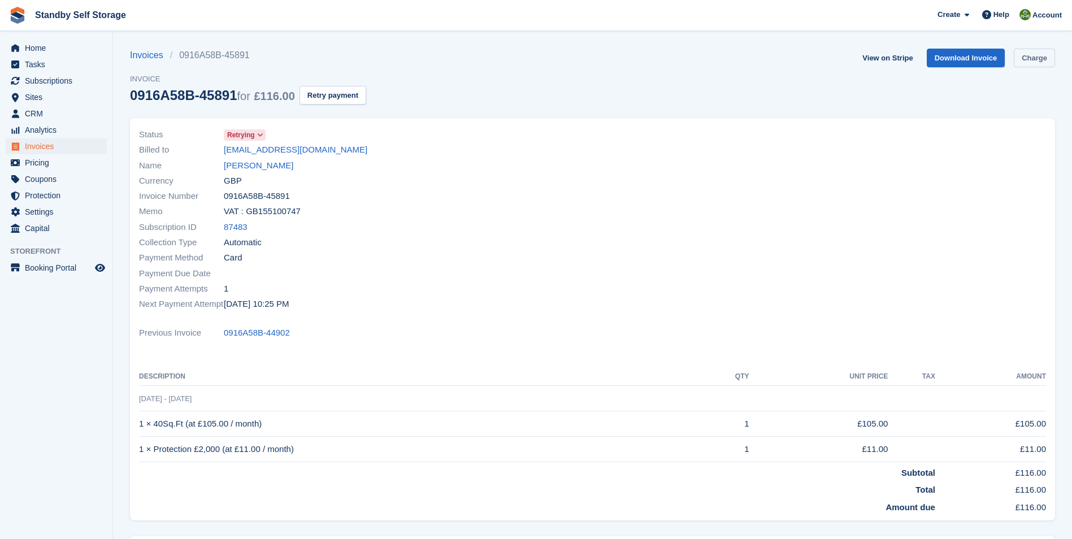
click at [1038, 55] on link "Charge" at bounding box center [1034, 58] width 41 height 19
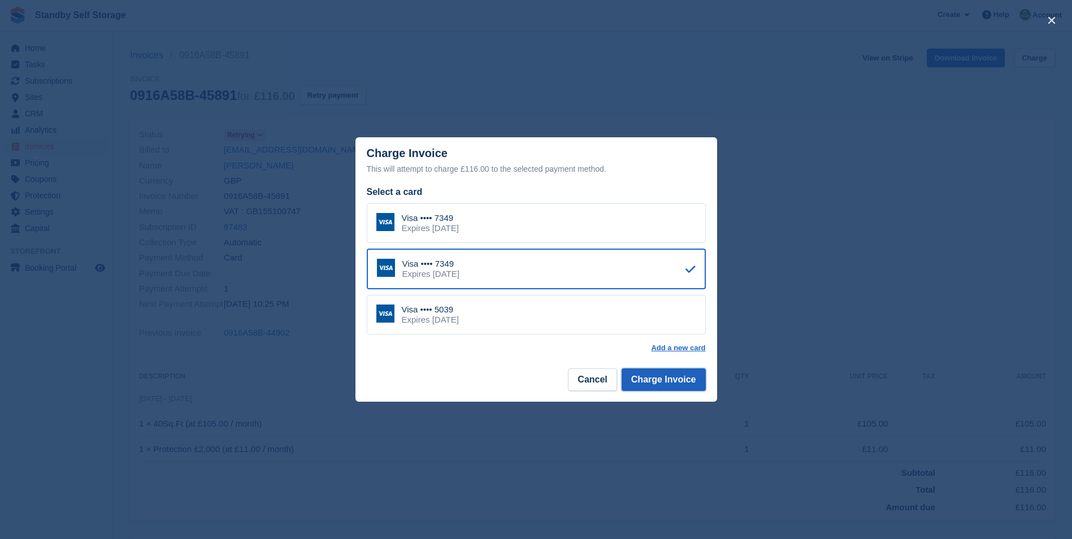
click at [662, 375] on button "Charge Invoice" at bounding box center [664, 379] width 84 height 23
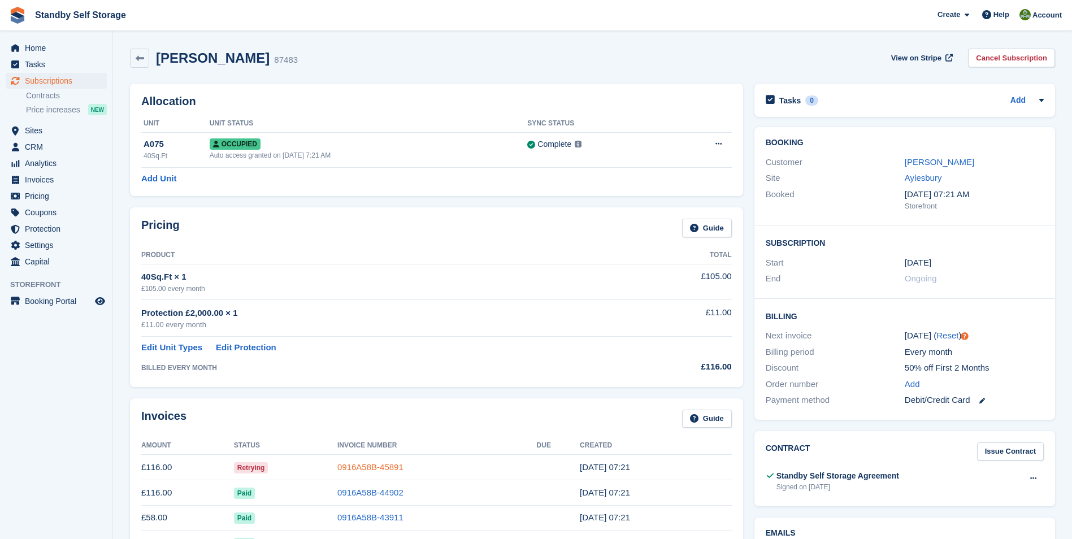
click at [371, 466] on link "0916A58B-45891" at bounding box center [370, 467] width 66 height 10
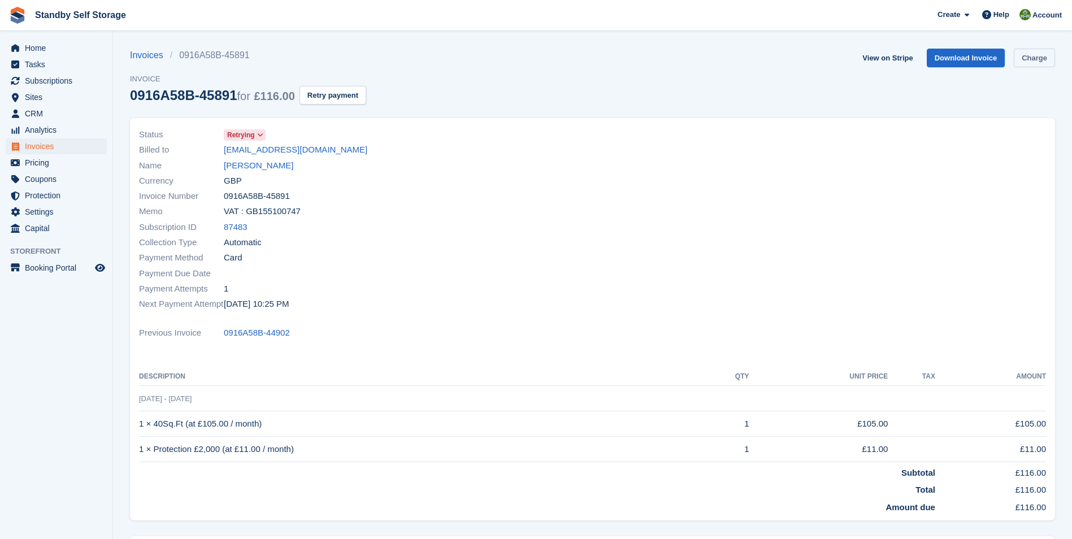
click at [1034, 57] on link "Charge" at bounding box center [1034, 58] width 41 height 19
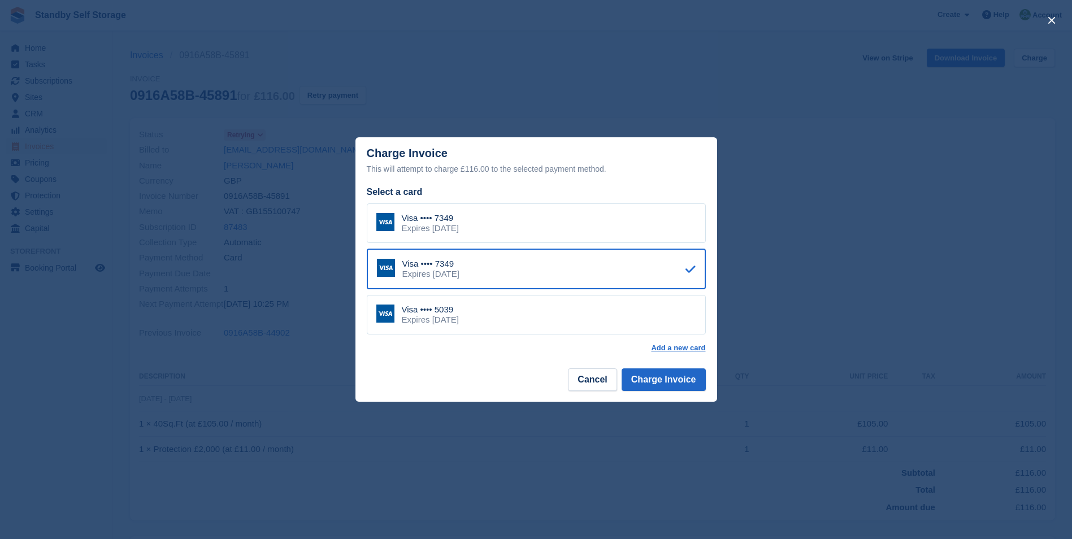
click at [547, 310] on div "Visa •••• 5039 Expires November 2027" at bounding box center [536, 315] width 339 height 40
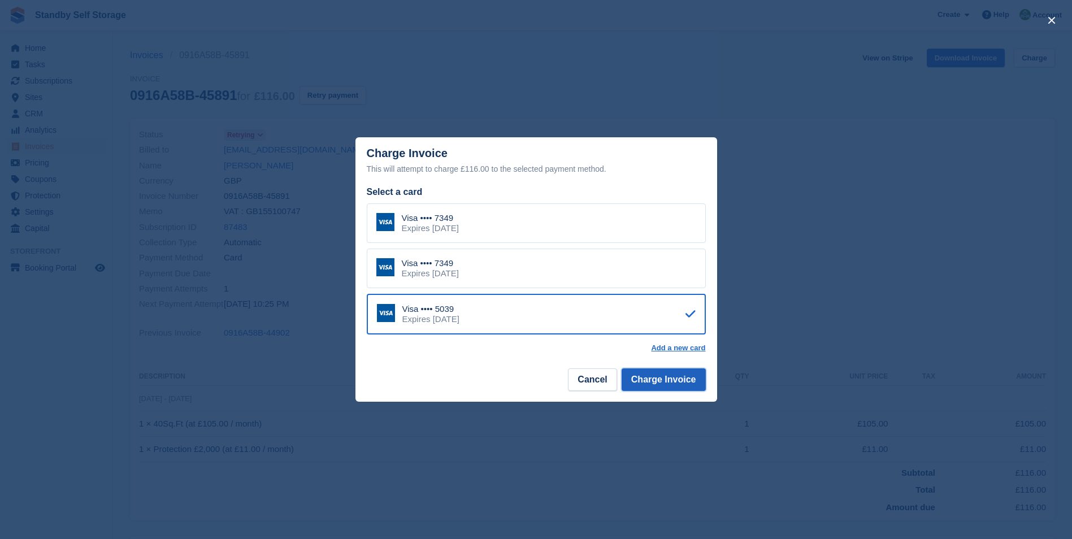
click at [673, 383] on button "Charge Invoice" at bounding box center [664, 379] width 84 height 23
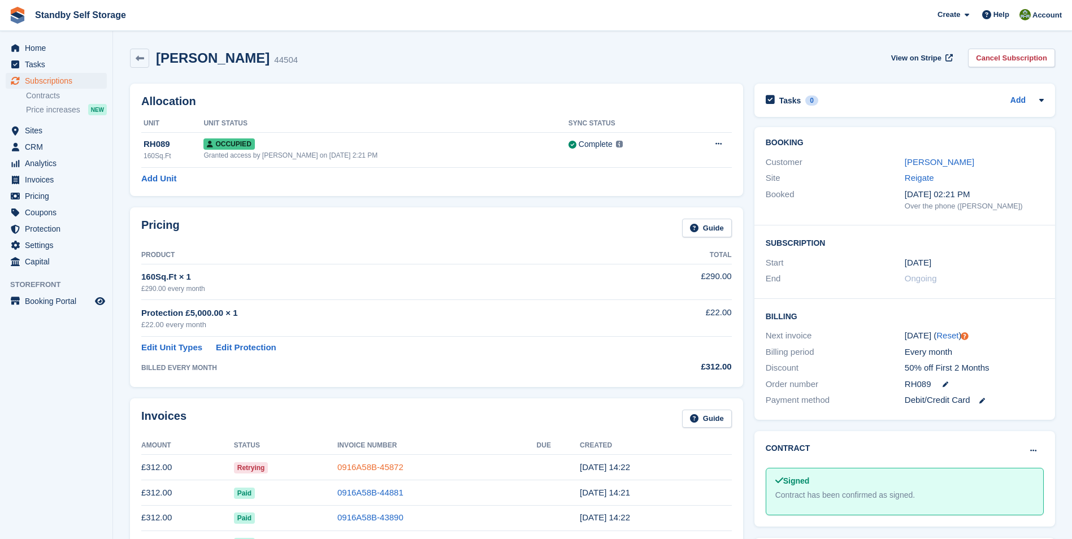
click at [355, 467] on link "0916A58B-45872" at bounding box center [370, 467] width 66 height 10
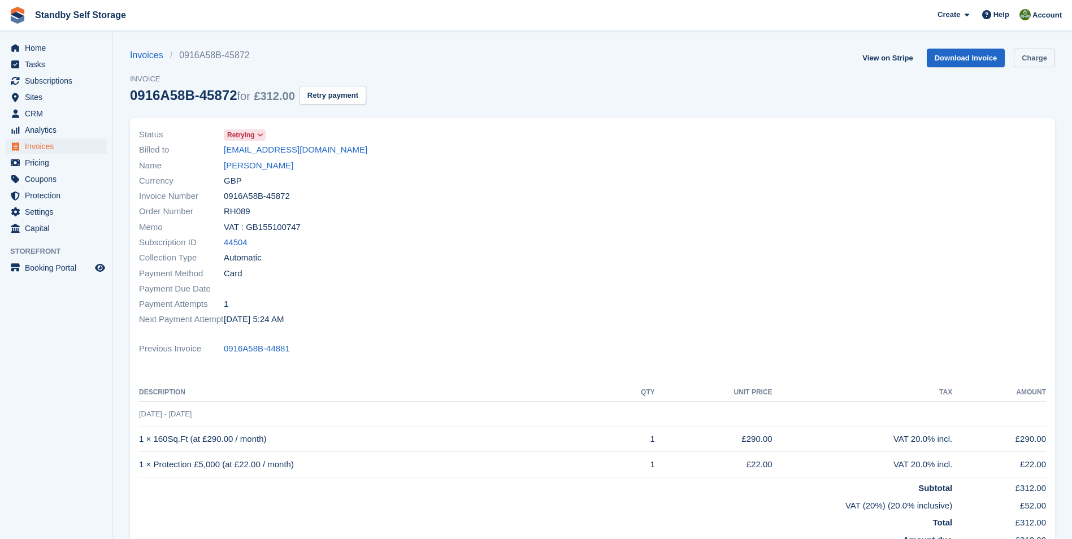
click at [1030, 54] on link "Charge" at bounding box center [1034, 58] width 41 height 19
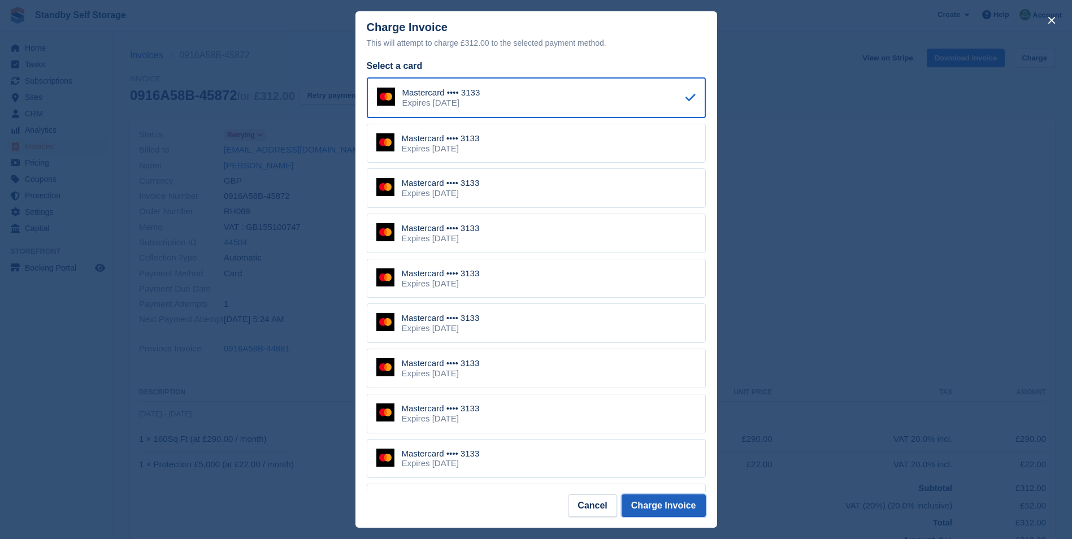
click at [666, 502] on button "Charge Invoice" at bounding box center [664, 506] width 84 height 23
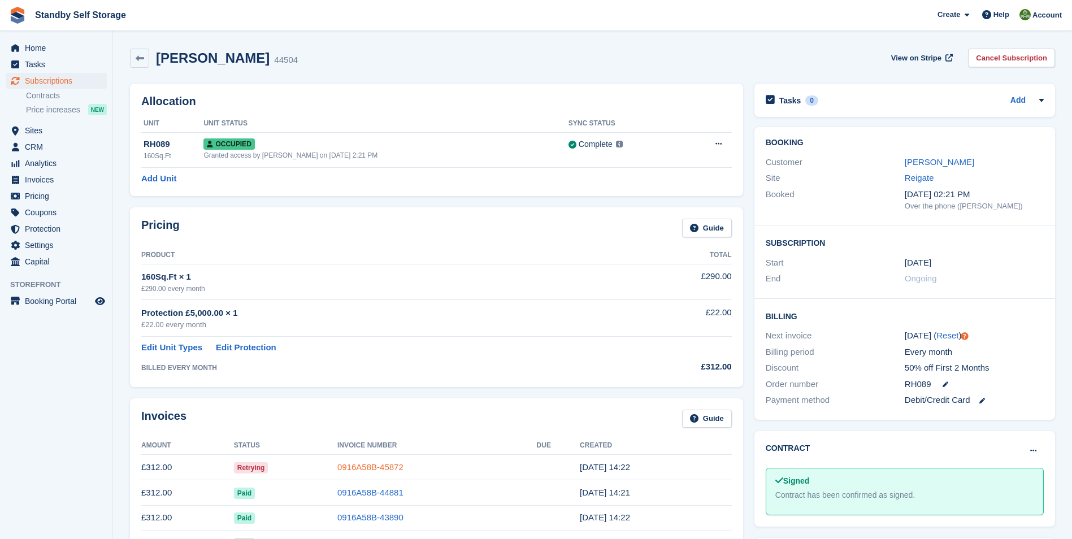
click at [382, 465] on link "0916A58B-45872" at bounding box center [370, 467] width 66 height 10
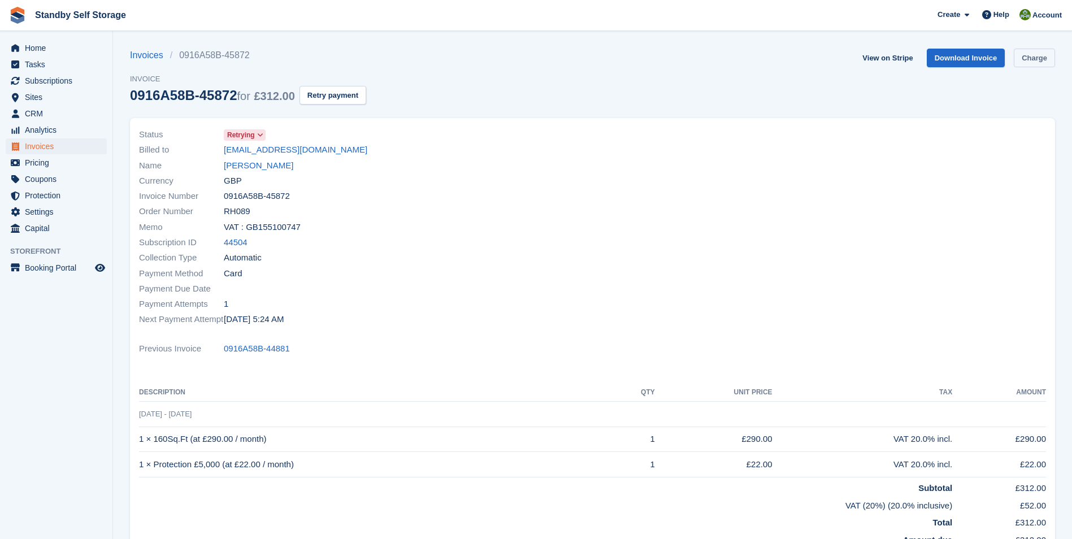
click at [1036, 50] on link "Charge" at bounding box center [1034, 58] width 41 height 19
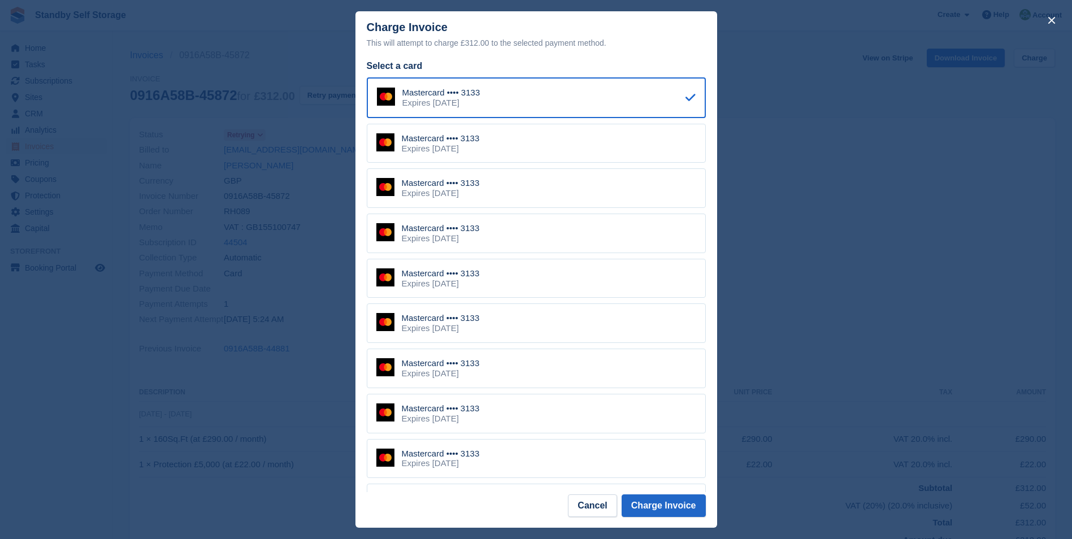
click at [514, 409] on div "Mastercard •••• 3133 Expires April 2027" at bounding box center [536, 414] width 339 height 40
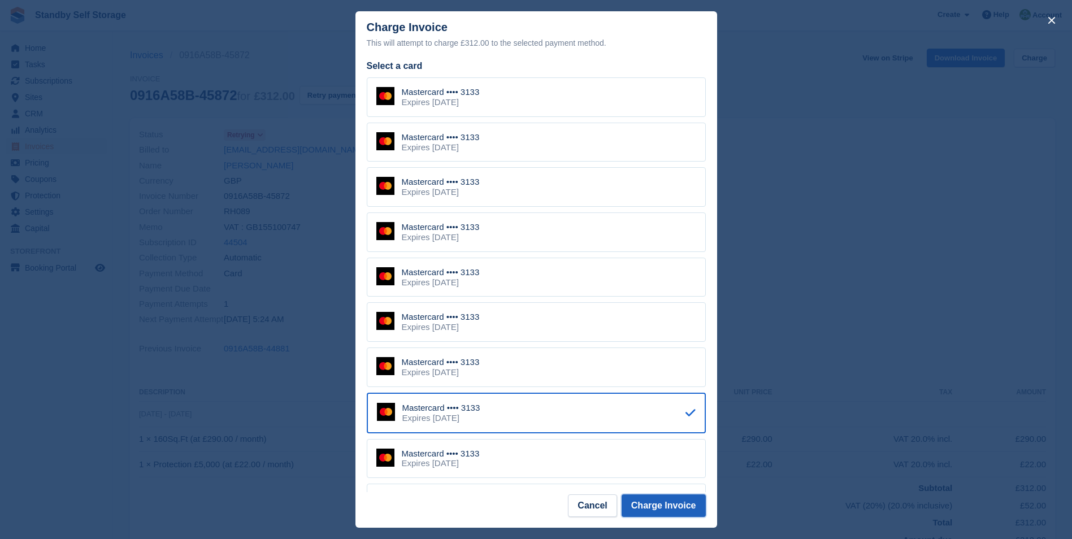
click at [645, 501] on button "Charge Invoice" at bounding box center [664, 506] width 84 height 23
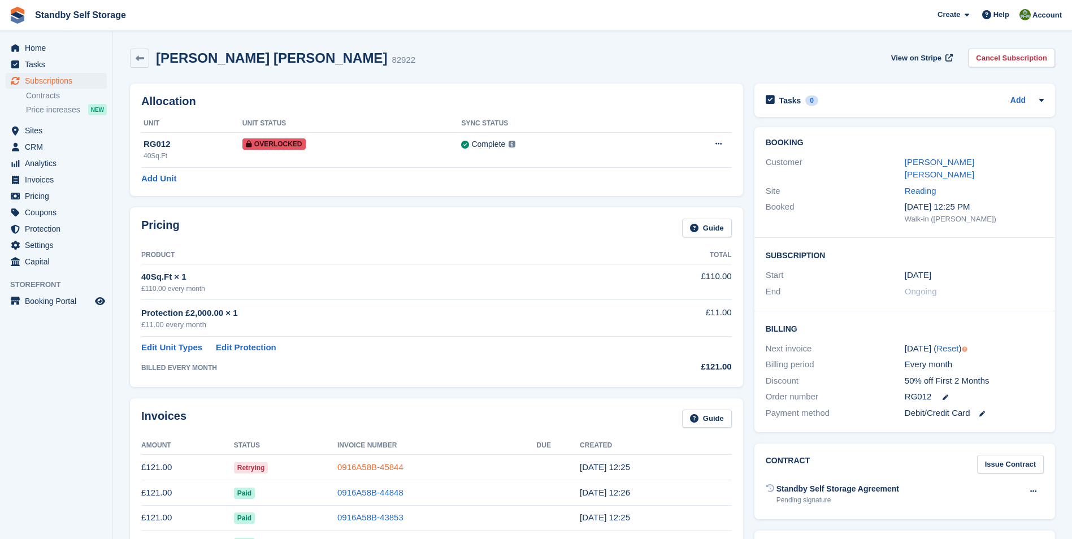
click at [351, 466] on link "0916A58B-45844" at bounding box center [370, 467] width 66 height 10
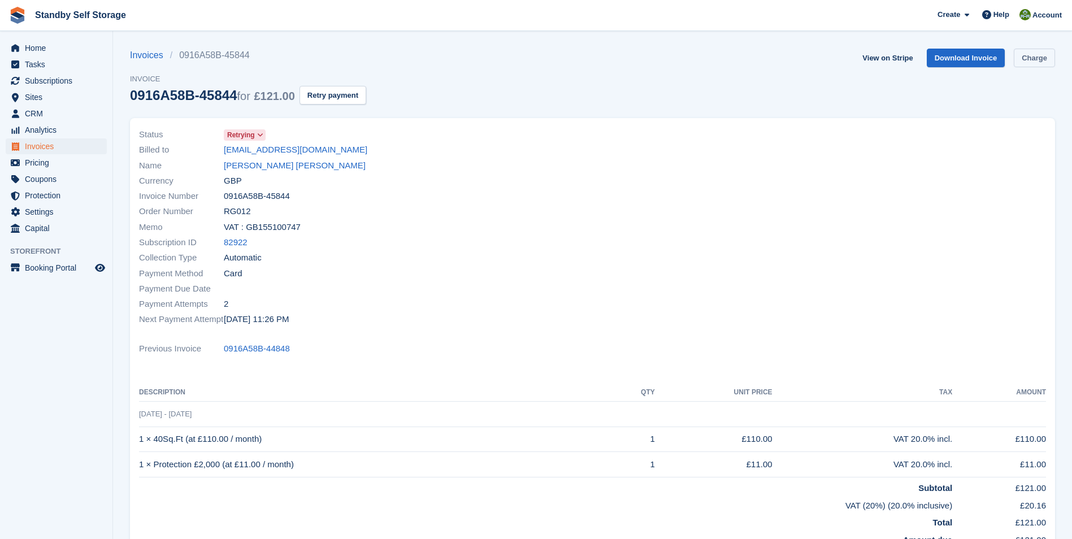
click at [1035, 59] on link "Charge" at bounding box center [1034, 58] width 41 height 19
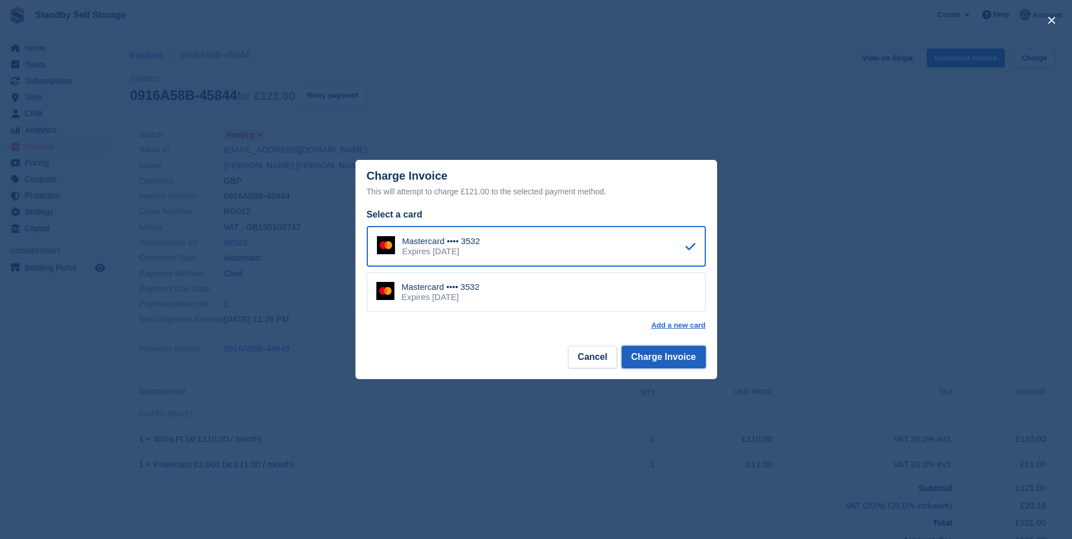
click at [670, 357] on button "Charge Invoice" at bounding box center [664, 357] width 84 height 23
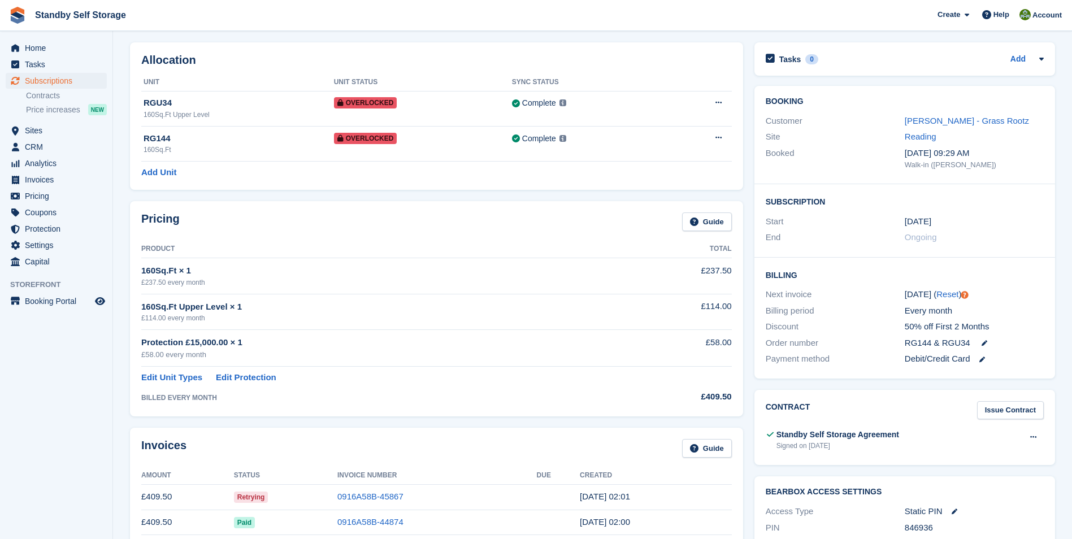
scroll to position [153, 0]
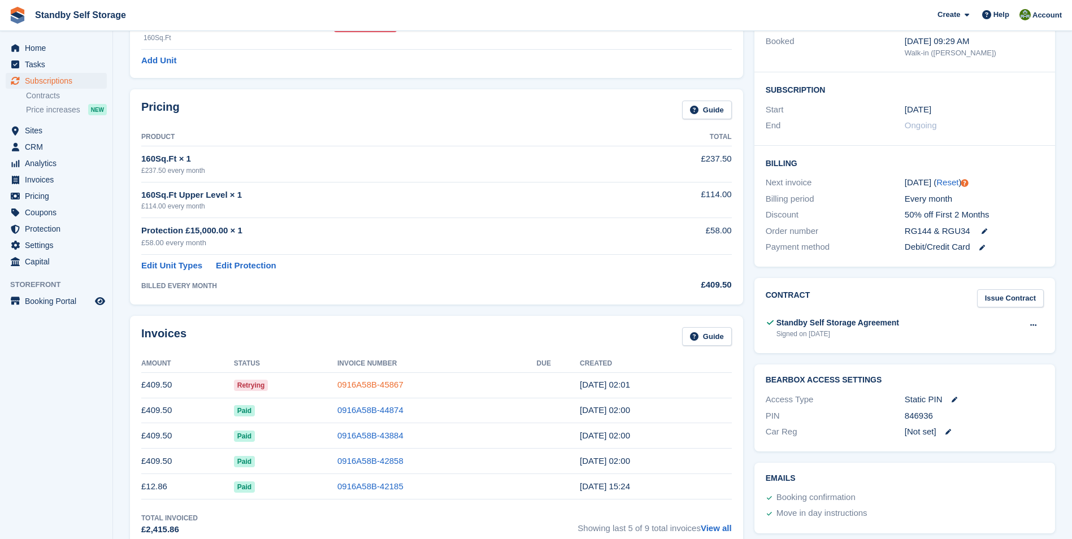
click at [359, 383] on link "0916A58B-45867" at bounding box center [370, 385] width 66 height 10
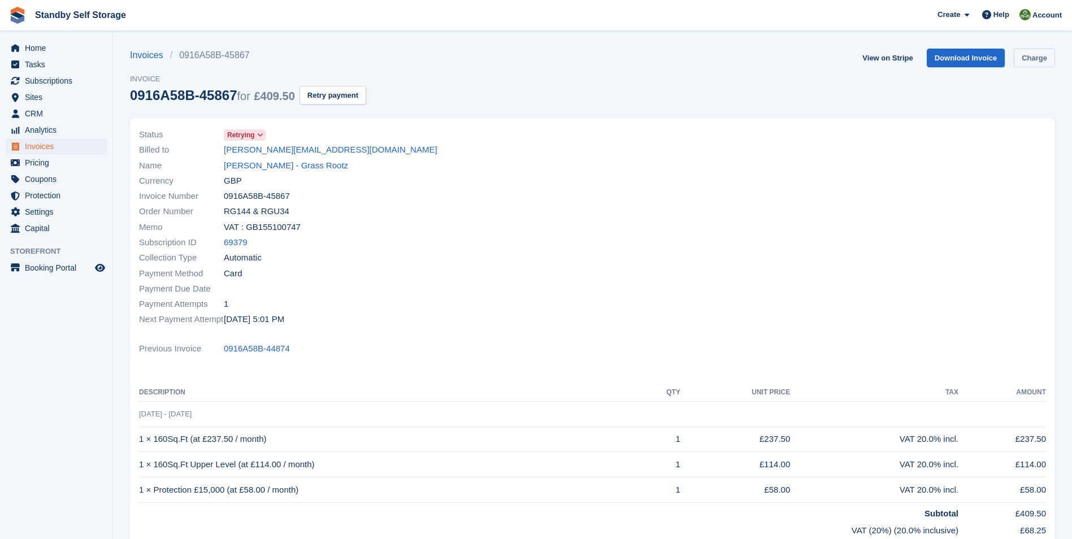
click at [1039, 53] on link "Charge" at bounding box center [1034, 58] width 41 height 19
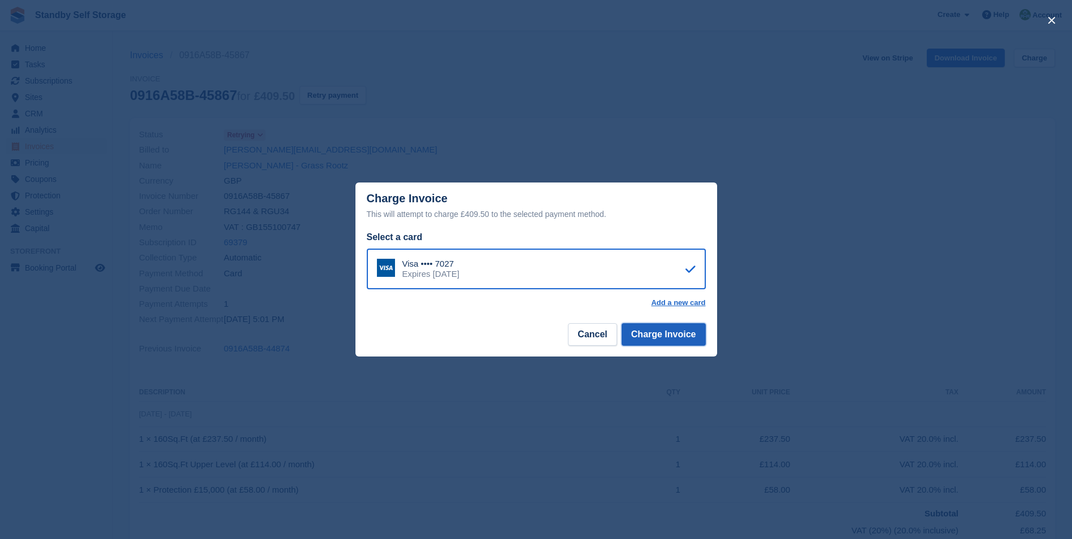
click at [658, 335] on button "Charge Invoice" at bounding box center [664, 334] width 84 height 23
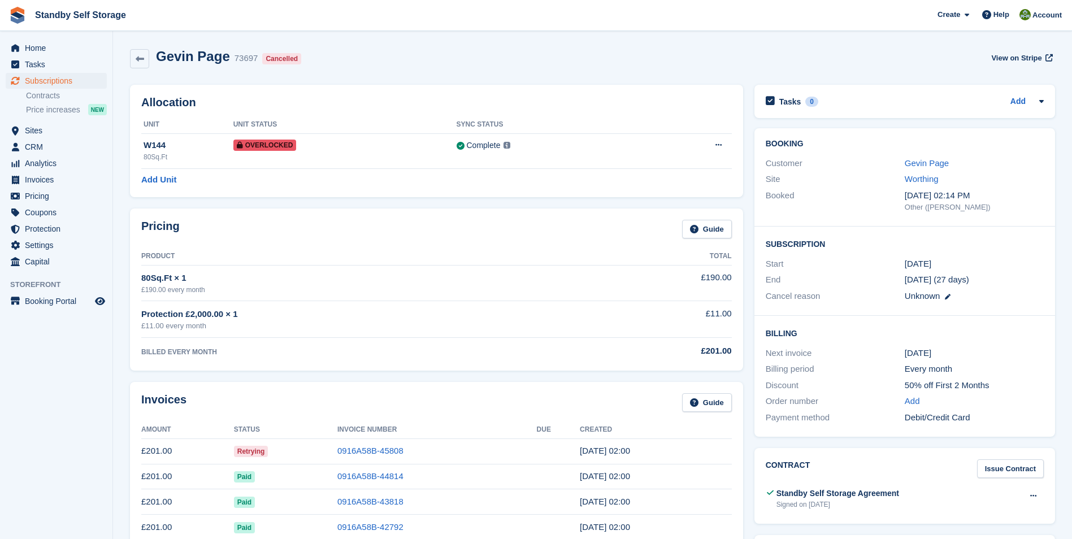
click at [384, 445] on td "0916A58B-45808" at bounding box center [437, 451] width 200 height 25
click at [377, 450] on link "0916A58B-45808" at bounding box center [370, 451] width 66 height 10
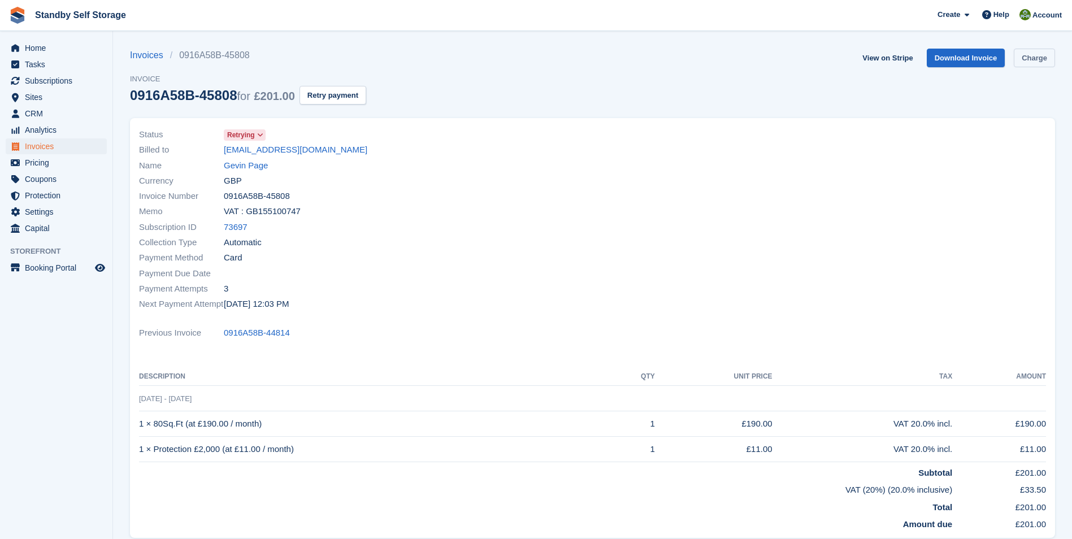
click at [1033, 57] on link "Charge" at bounding box center [1034, 58] width 41 height 19
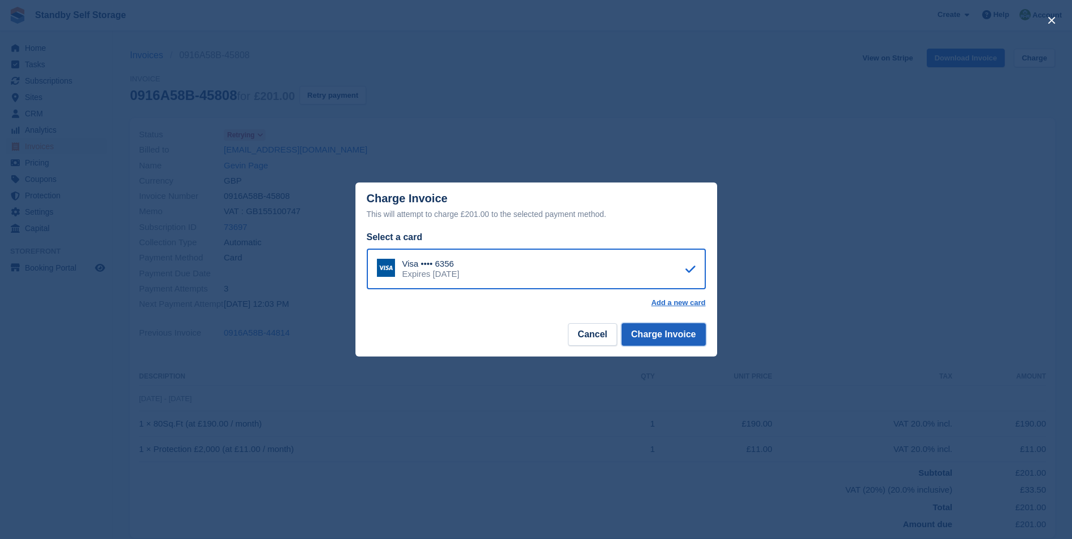
click at [654, 335] on button "Charge Invoice" at bounding box center [664, 334] width 84 height 23
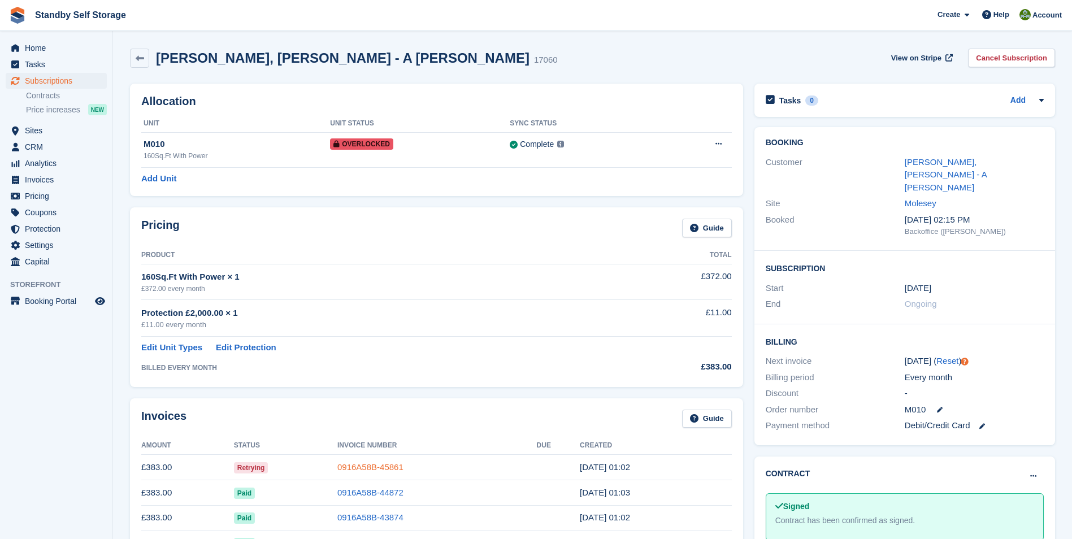
click at [364, 463] on link "0916A58B-45861" at bounding box center [370, 467] width 66 height 10
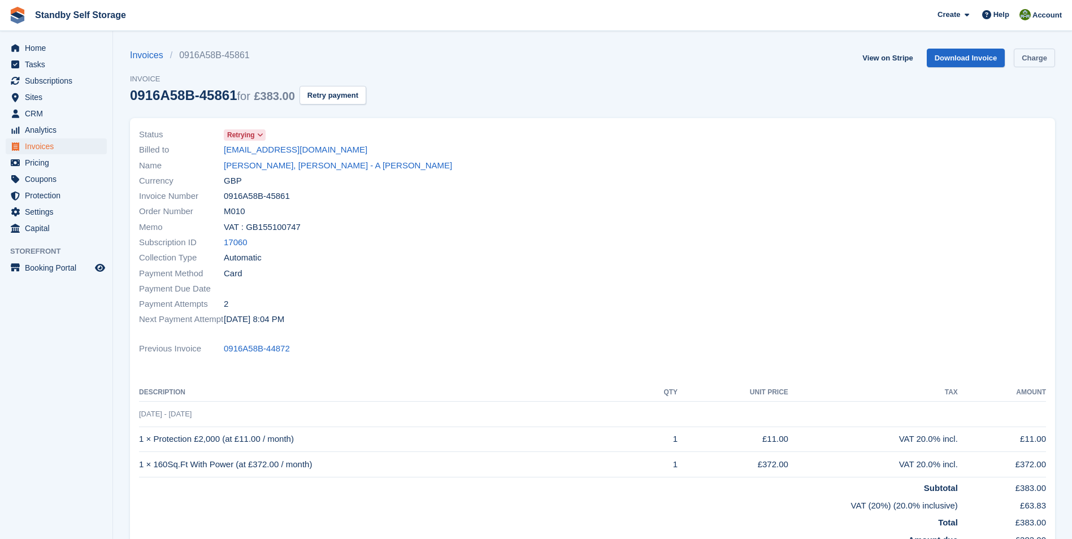
click at [1042, 54] on link "Charge" at bounding box center [1034, 58] width 41 height 19
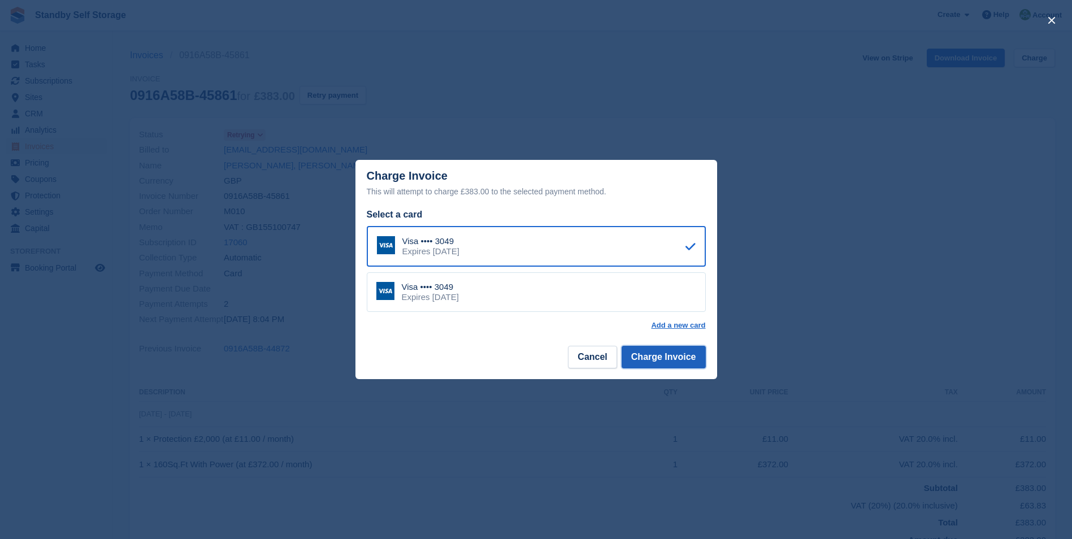
click at [651, 355] on button "Charge Invoice" at bounding box center [664, 357] width 84 height 23
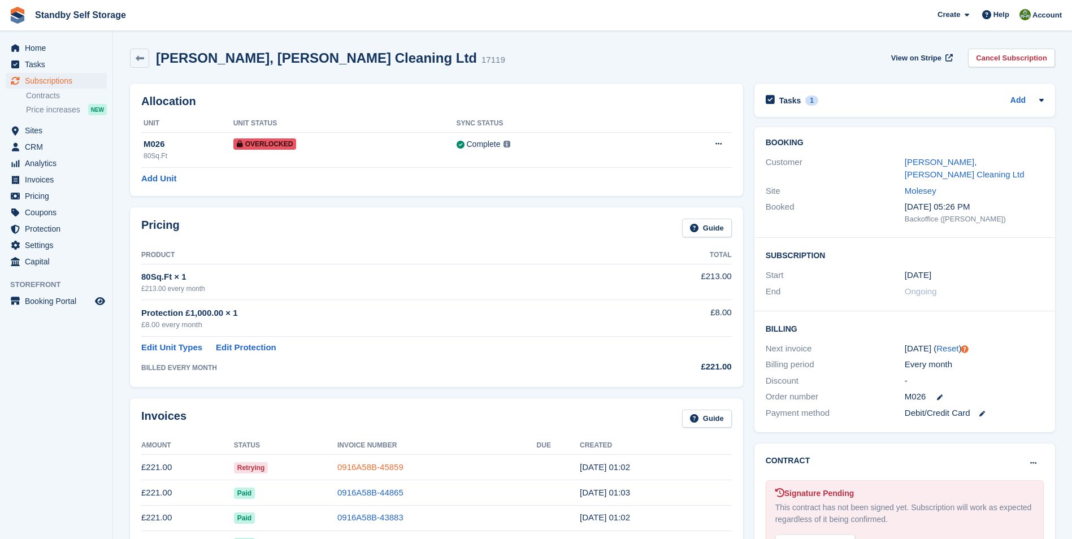
click at [369, 463] on link "0916A58B-45859" at bounding box center [370, 467] width 66 height 10
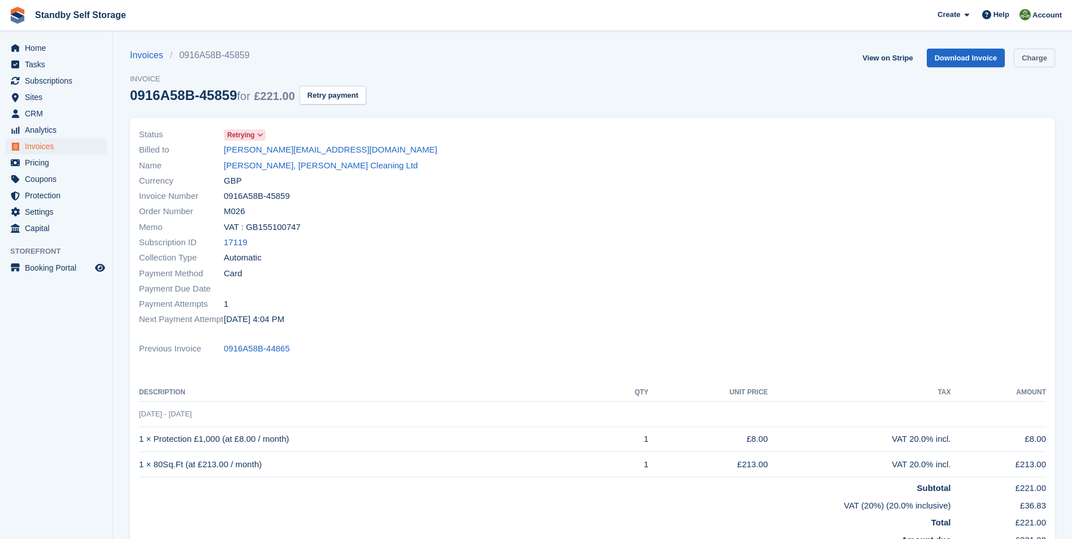
click at [1038, 58] on link "Charge" at bounding box center [1034, 58] width 41 height 19
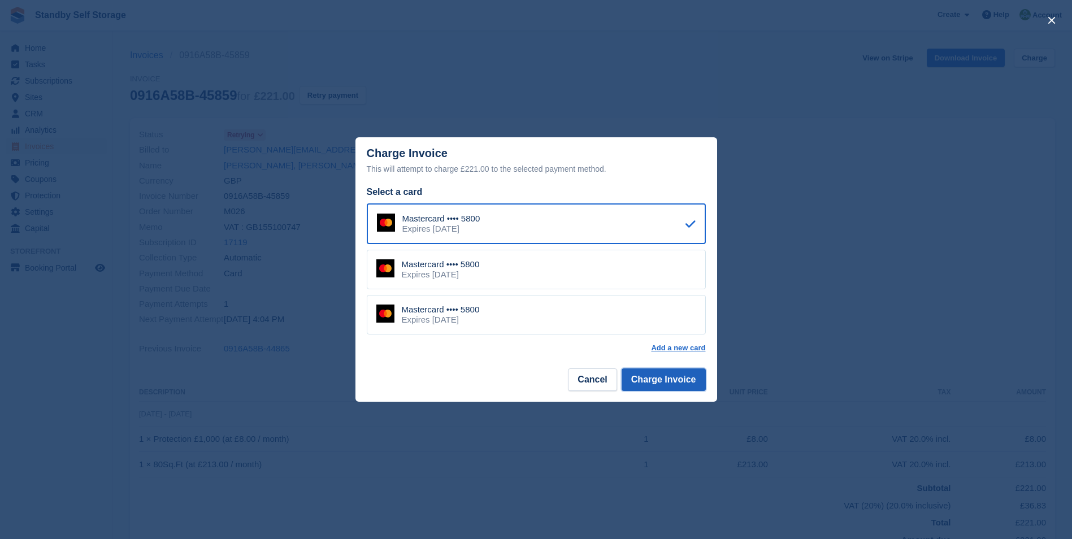
click at [658, 379] on button "Charge Invoice" at bounding box center [664, 379] width 84 height 23
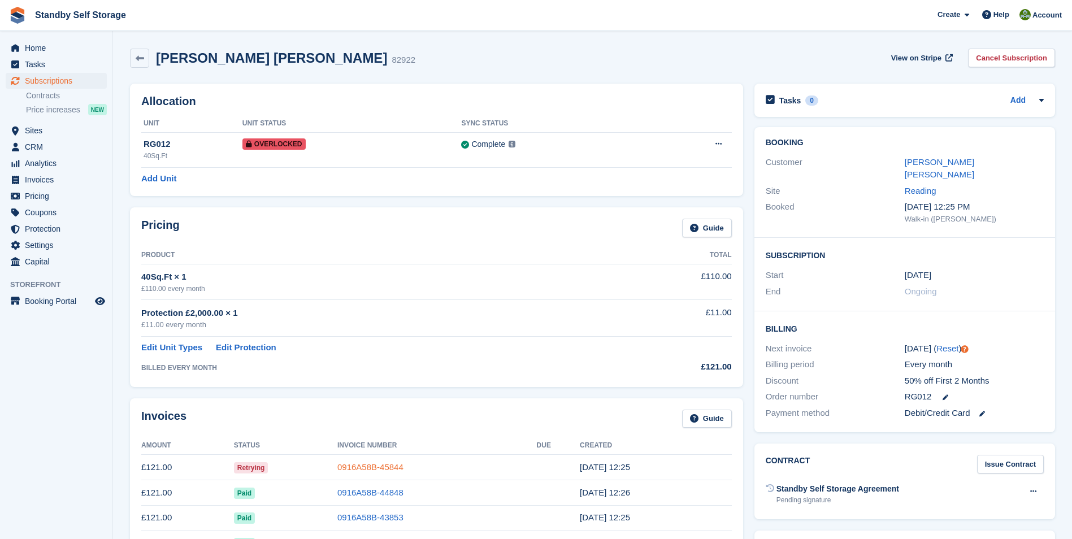
click at [393, 466] on link "0916A58B-45844" at bounding box center [370, 467] width 66 height 10
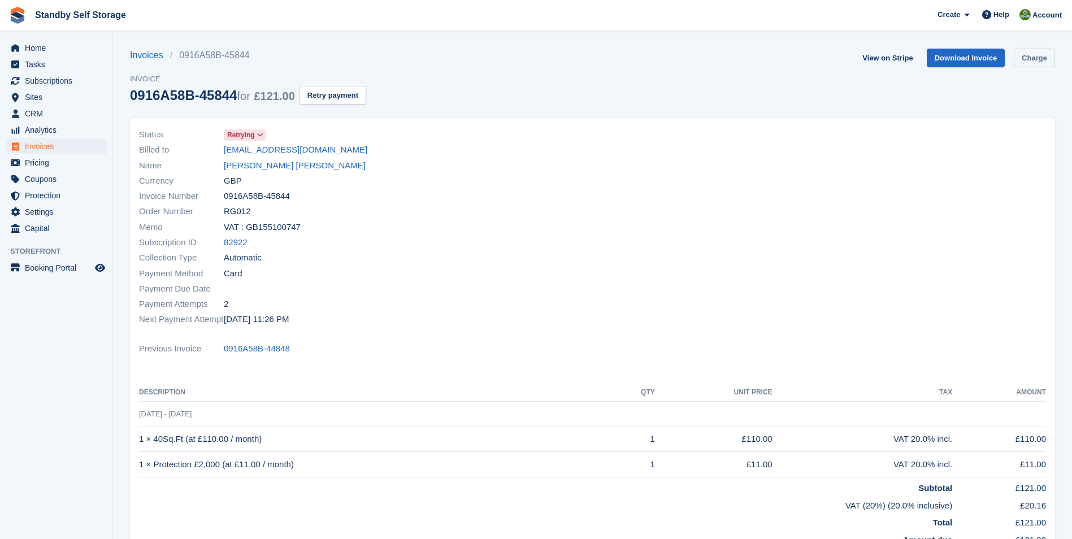
click at [1035, 59] on link "Charge" at bounding box center [1034, 58] width 41 height 19
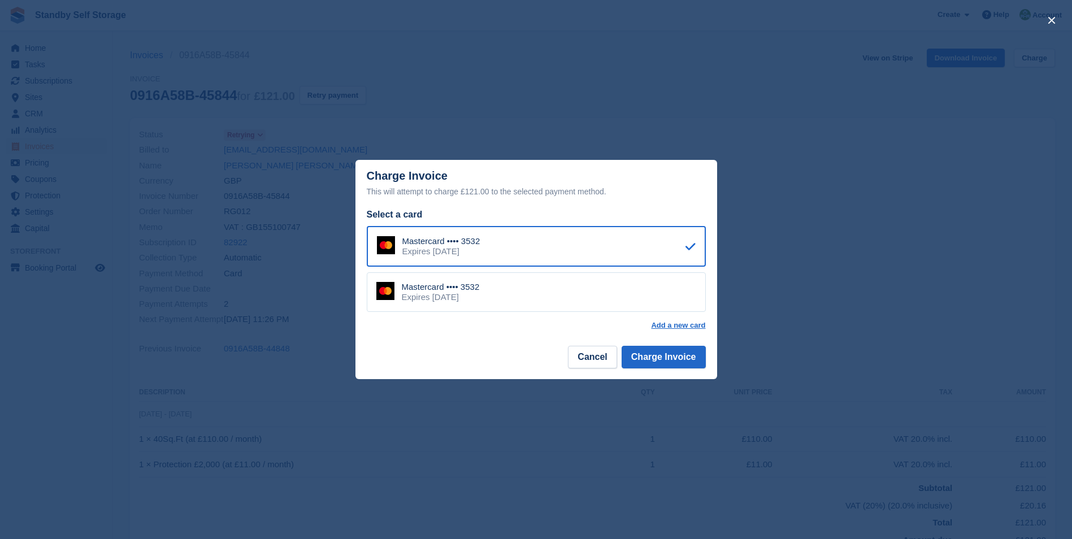
click at [649, 345] on footer "Cancel Charge Invoice" at bounding box center [536, 362] width 362 height 36
click at [645, 356] on button "Charge Invoice" at bounding box center [664, 357] width 84 height 23
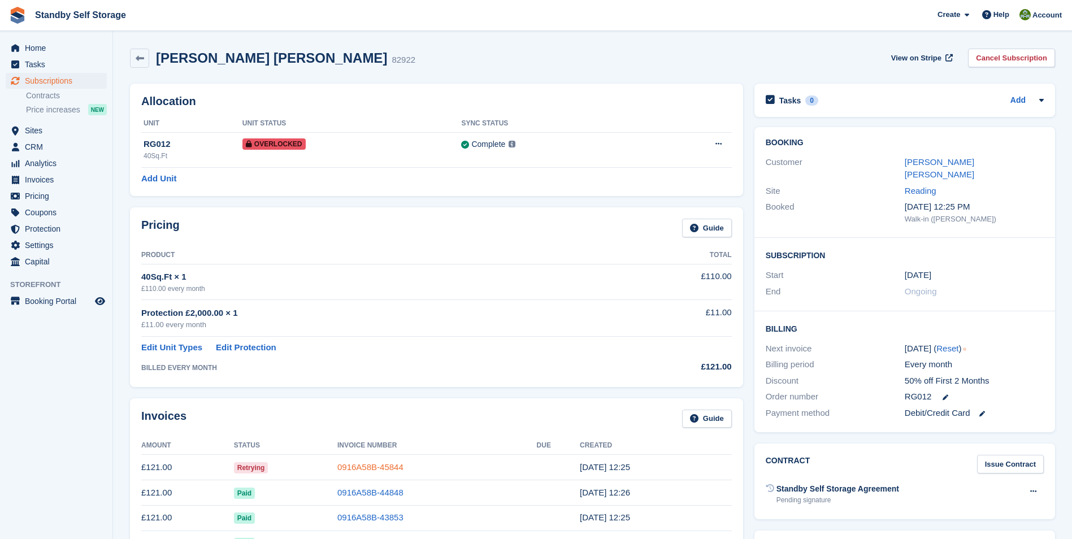
click at [348, 469] on link "0916A58B-45844" at bounding box center [370, 467] width 66 height 10
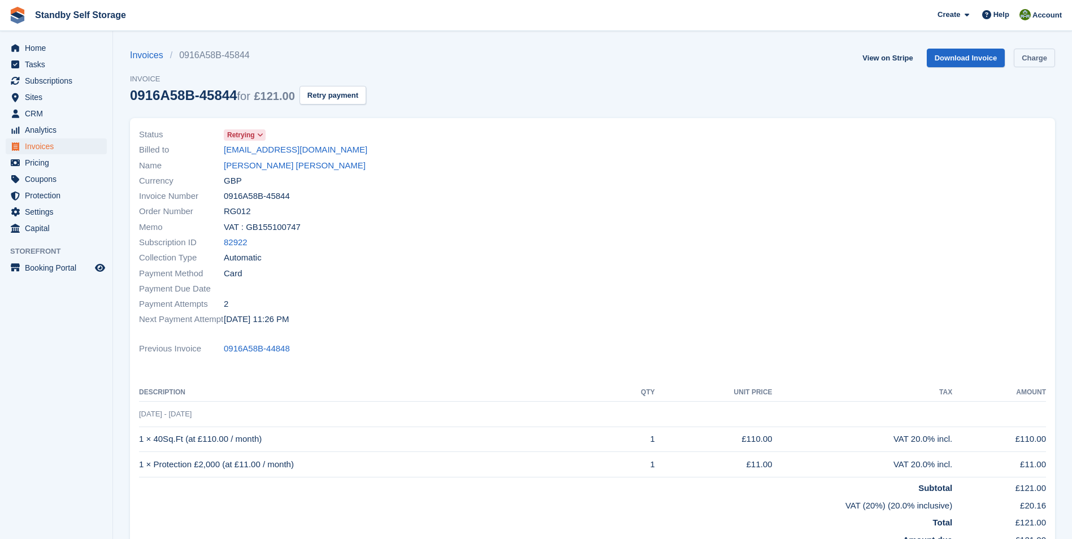
click at [1033, 57] on link "Charge" at bounding box center [1034, 58] width 41 height 19
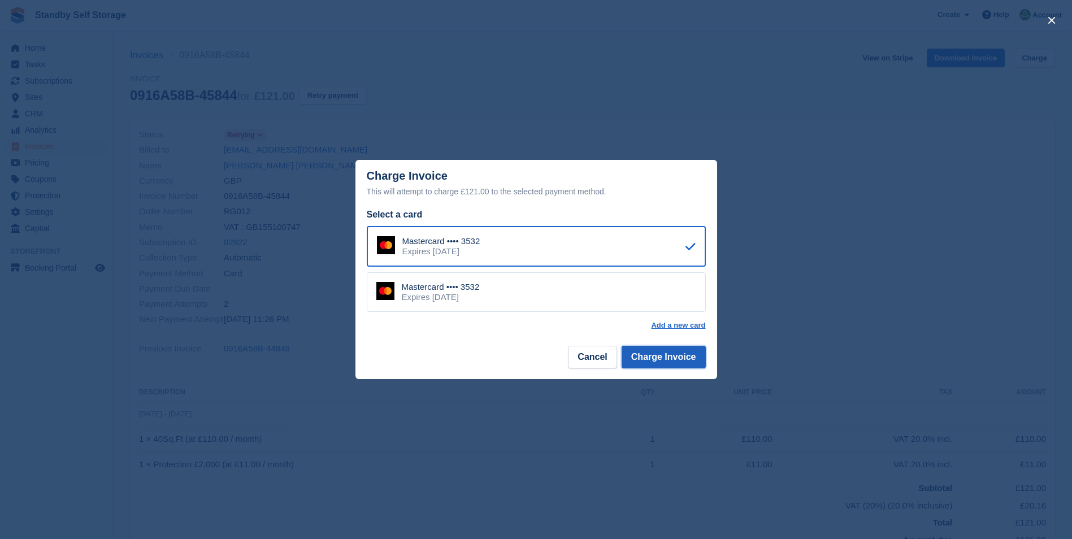
click at [652, 363] on button "Charge Invoice" at bounding box center [664, 357] width 84 height 23
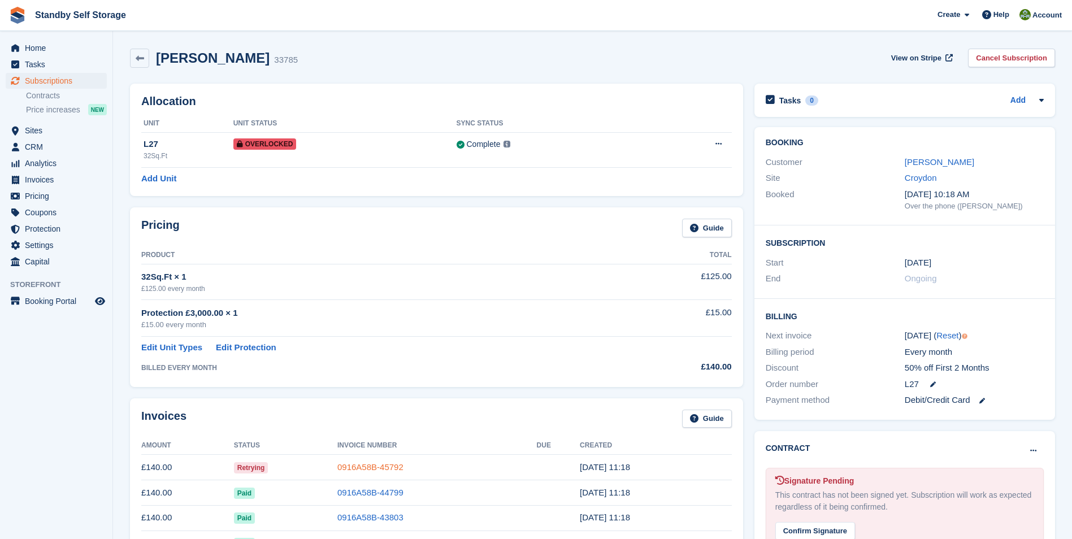
click at [341, 465] on link "0916A58B-45792" at bounding box center [370, 467] width 66 height 10
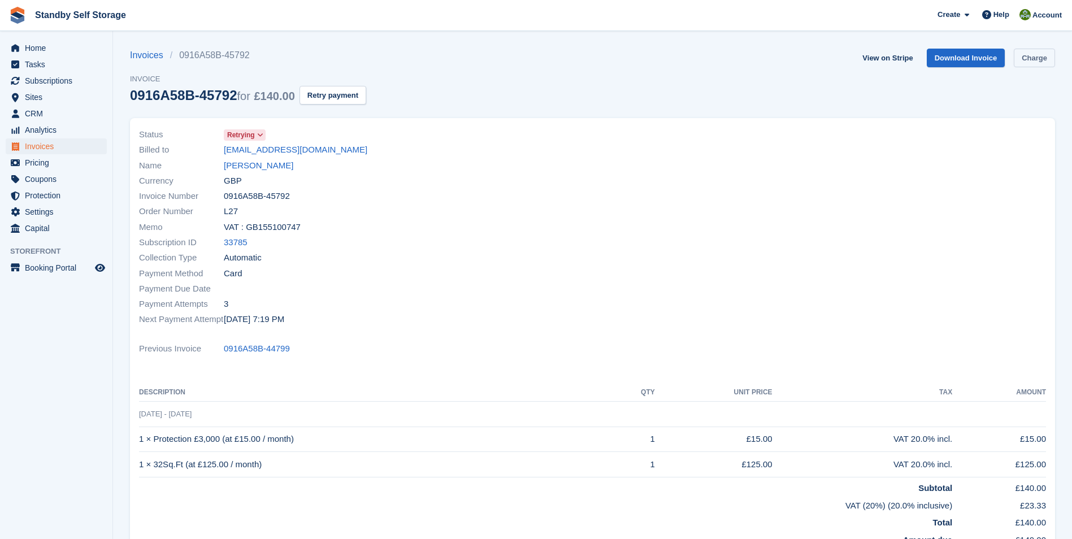
click at [1036, 54] on link "Charge" at bounding box center [1034, 58] width 41 height 19
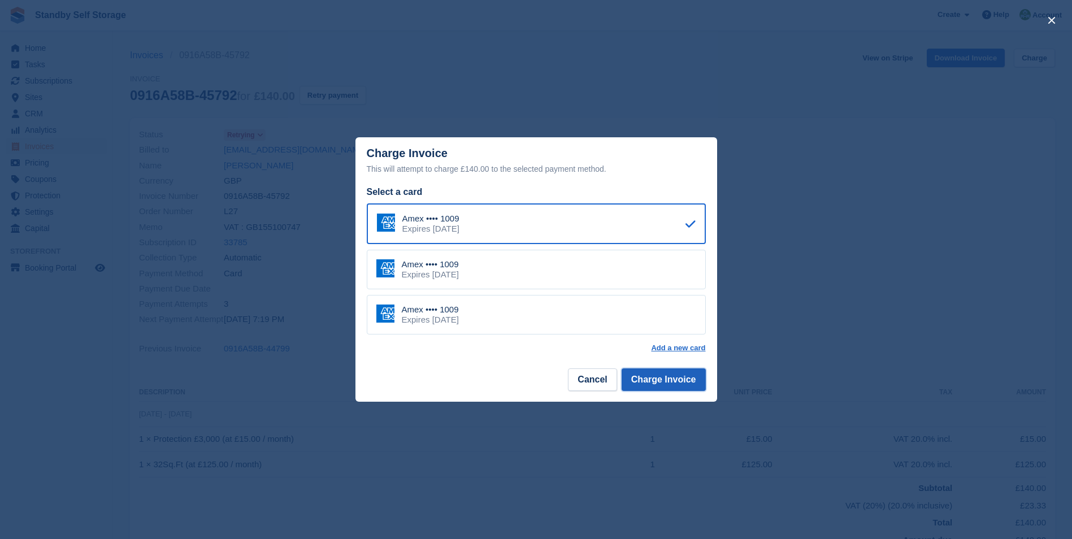
click at [669, 378] on button "Charge Invoice" at bounding box center [664, 379] width 84 height 23
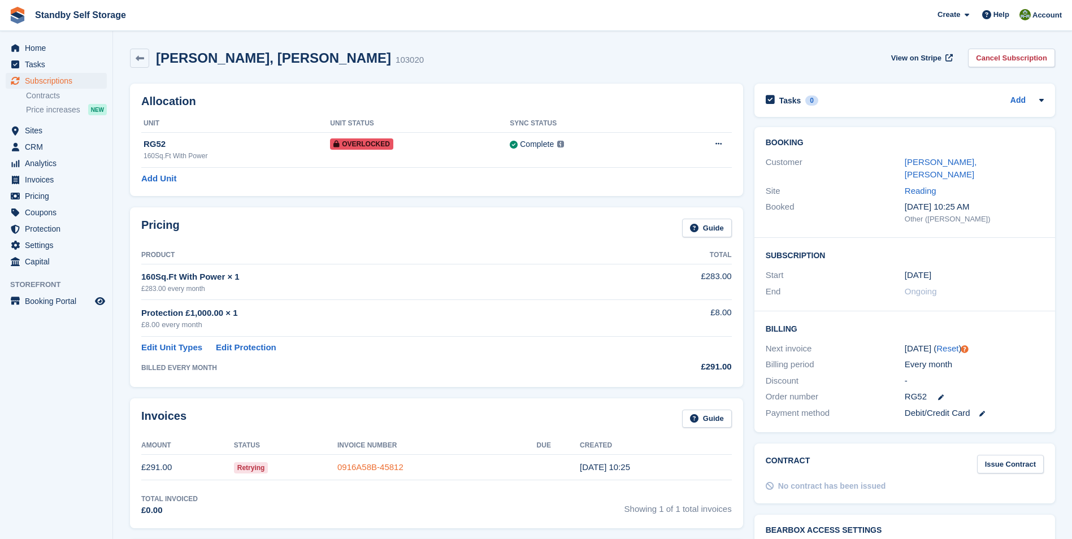
click at [368, 465] on link "0916A58B-45812" at bounding box center [370, 467] width 66 height 10
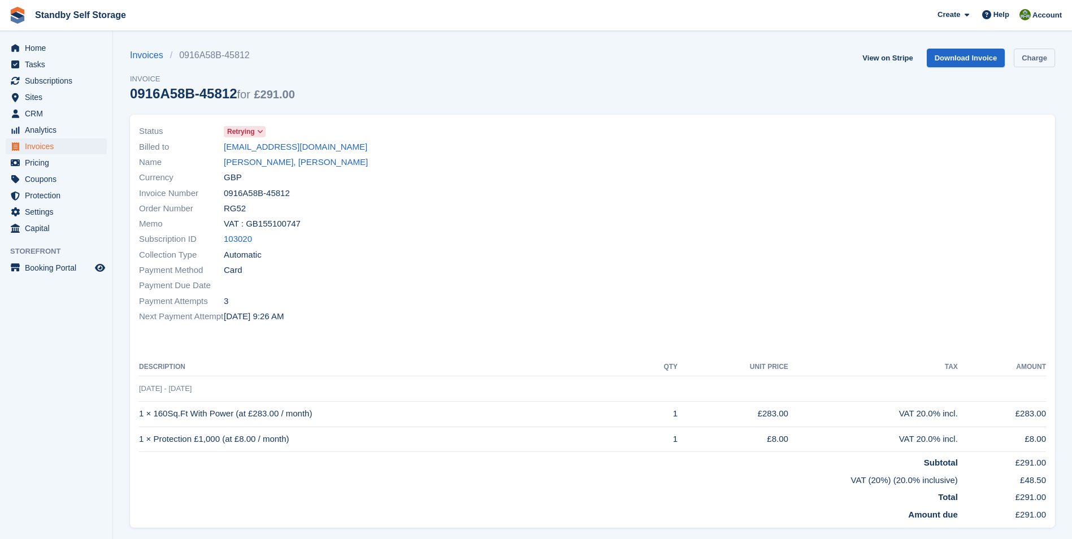
click at [1037, 58] on link "Charge" at bounding box center [1034, 58] width 41 height 19
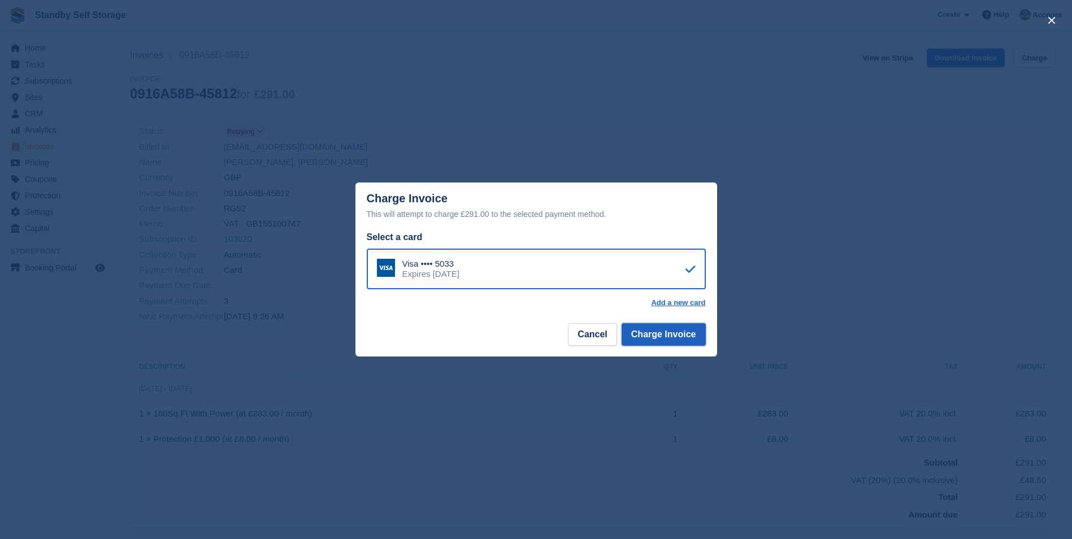
click at [660, 333] on button "Charge Invoice" at bounding box center [664, 334] width 84 height 23
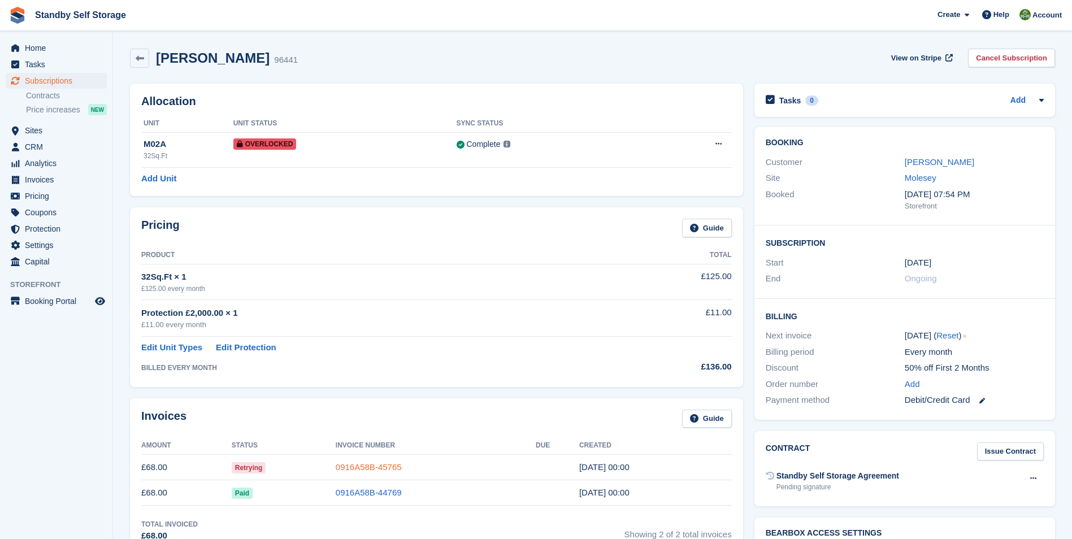
click at [370, 466] on link "0916A58B-45765" at bounding box center [369, 467] width 66 height 10
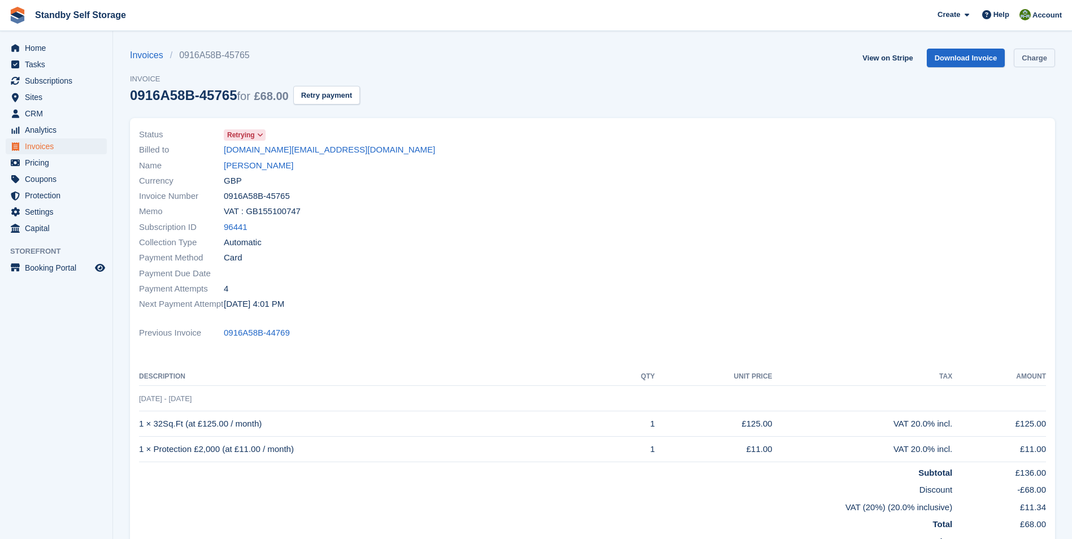
click at [1025, 60] on link "Charge" at bounding box center [1034, 58] width 41 height 19
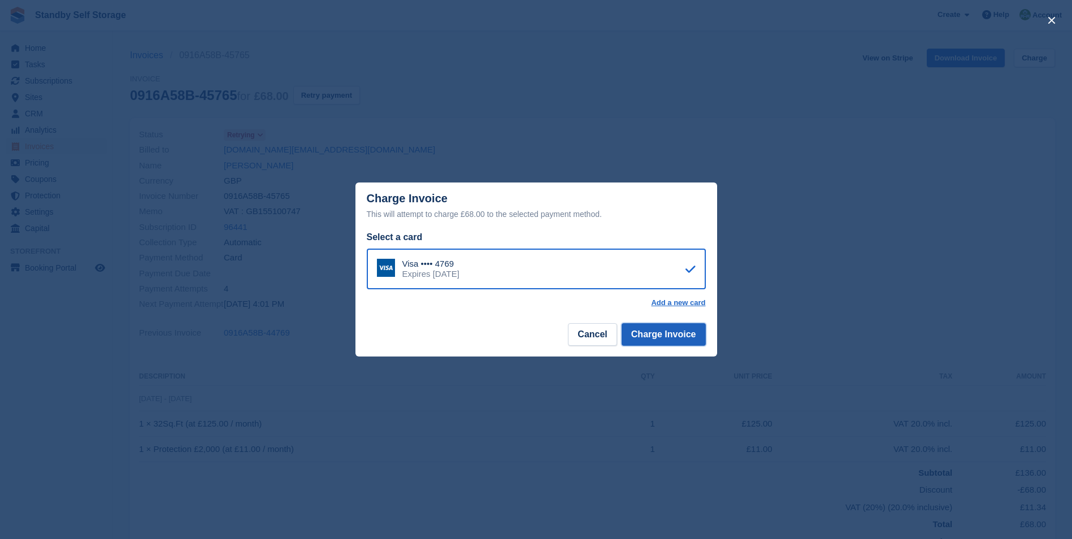
click at [672, 339] on button "Charge Invoice" at bounding box center [664, 334] width 84 height 23
